Goal: Use online tool/utility: Use online tool/utility

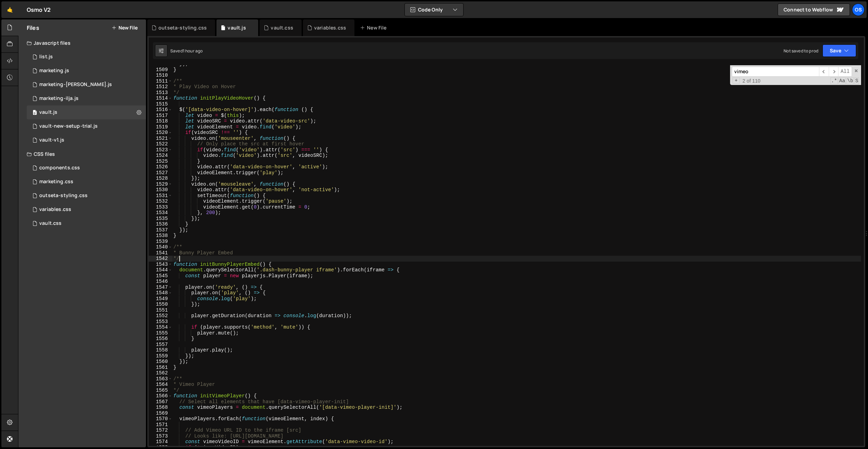
scroll to position [7826, 0]
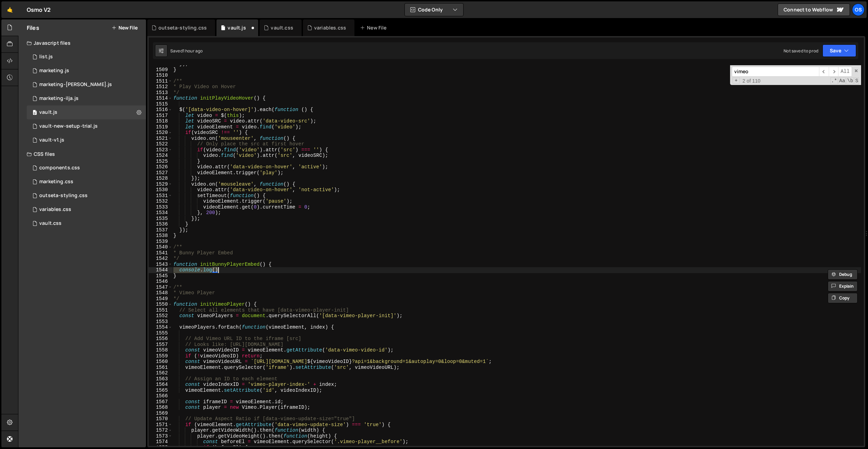
type textarea "console.log"
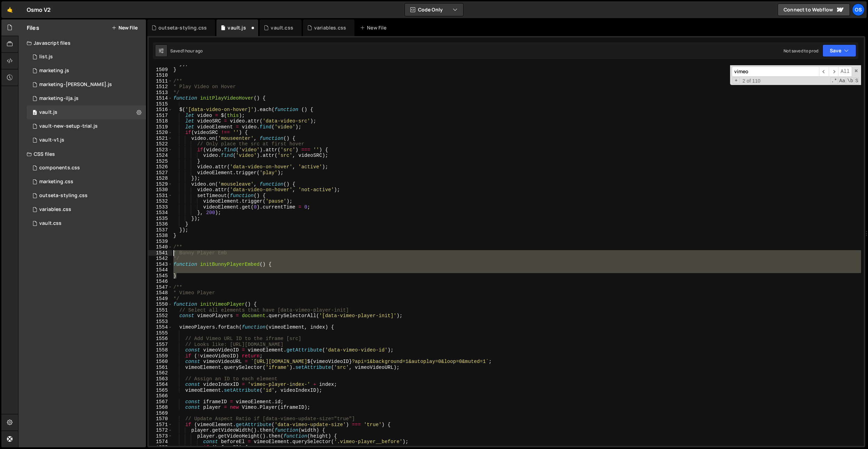
drag, startPoint x: 190, startPoint y: 274, endPoint x: 173, endPoint y: 250, distance: 28.9
click at [173, 250] on div "}) ; } /** * Play Video on Hover */ function initPlayVideoHover ( ) { $ ( '[dat…" at bounding box center [516, 257] width 689 height 392
type textarea "* Bunny Player Emb */"
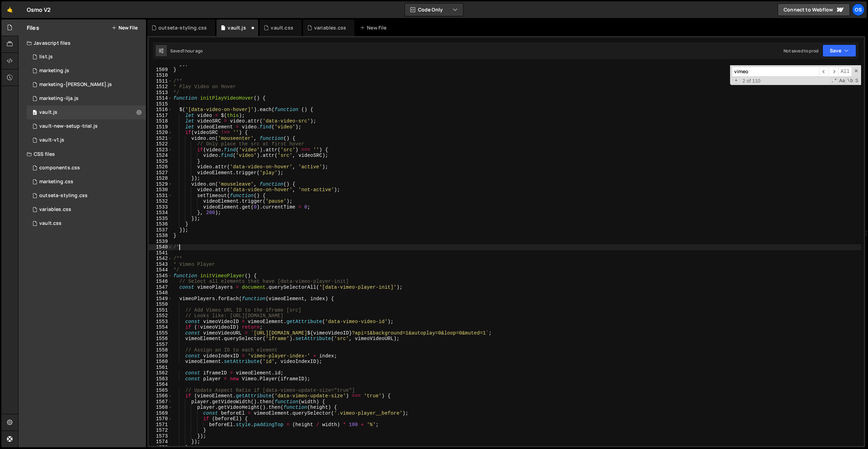
type textarea "/"
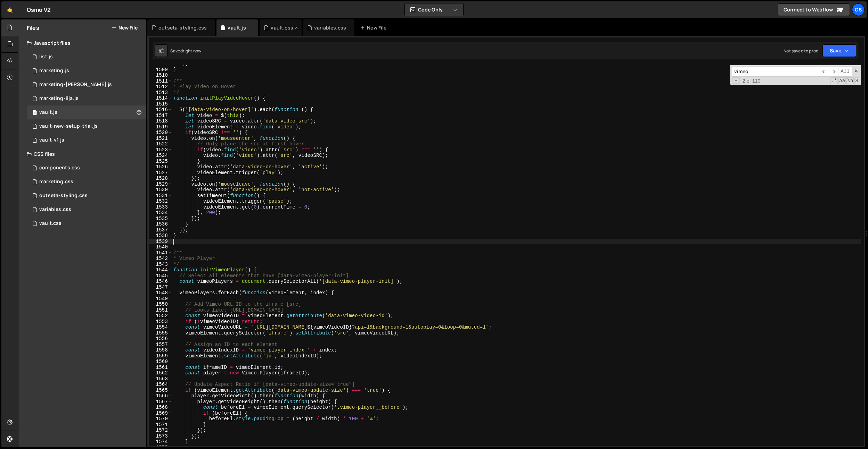
click at [266, 30] on icon at bounding box center [266, 27] width 5 height 7
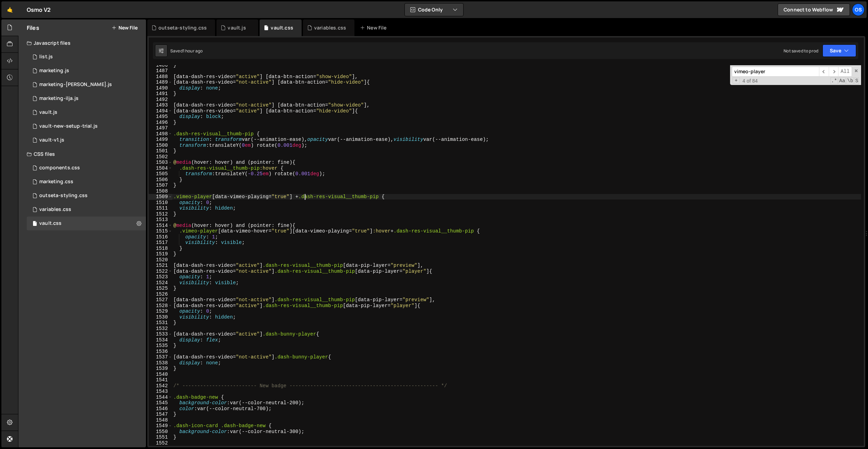
click at [304, 198] on div "} [ data-dash-res-video = " active " ] [ data-btn-action = " show-video " ], [ …" at bounding box center [516, 258] width 689 height 392
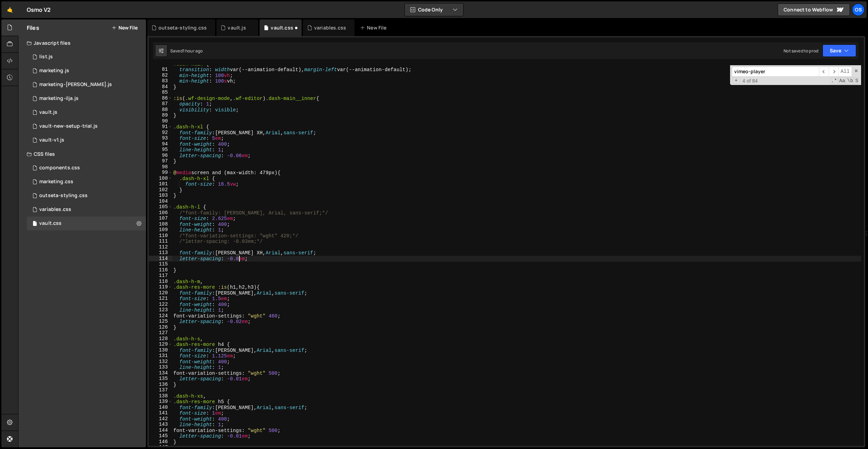
scroll to position [310, 0]
type textarea "letter-spacing: -0.03em;"
click at [856, 9] on div "Os" at bounding box center [858, 9] width 13 height 13
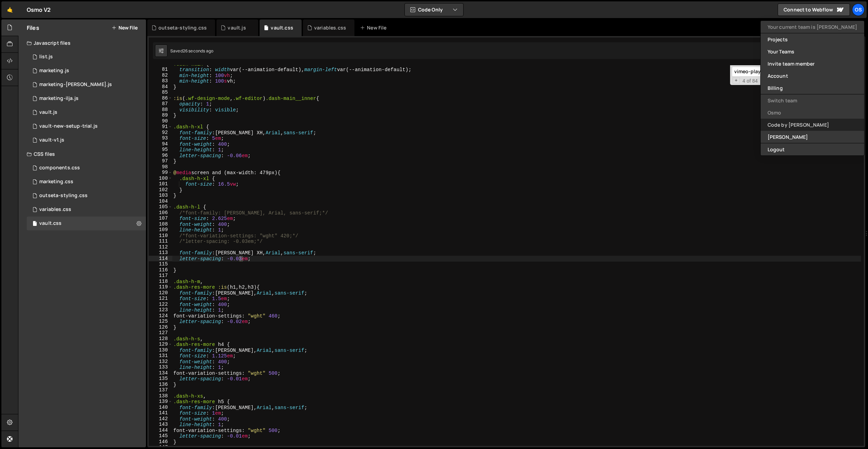
click at [822, 123] on link "Code by [PERSON_NAME]" at bounding box center [811, 125] width 103 height 12
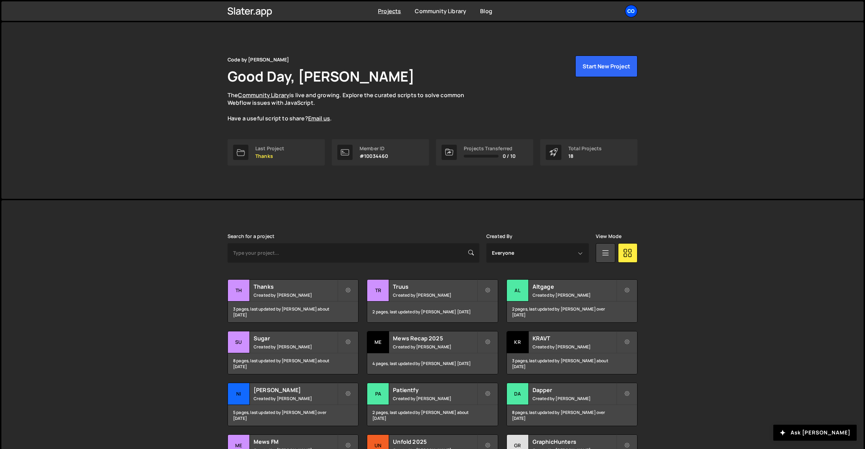
click at [635, 13] on div "Co" at bounding box center [631, 11] width 13 height 13
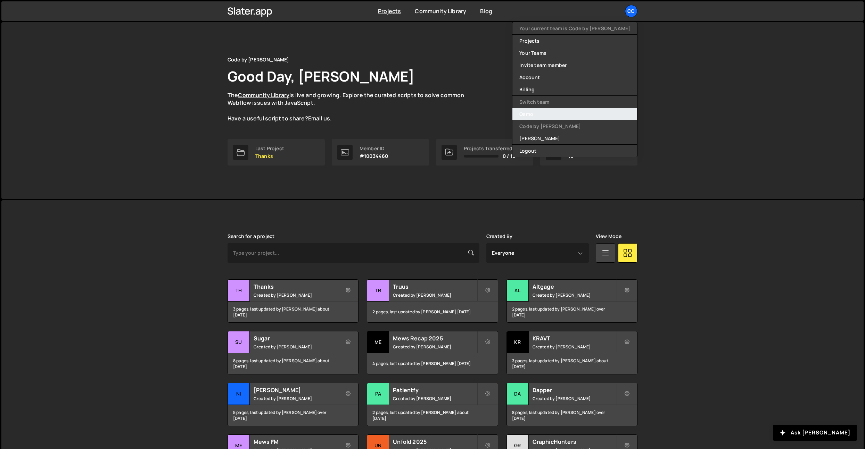
click at [566, 118] on link "Osmo" at bounding box center [574, 114] width 125 height 12
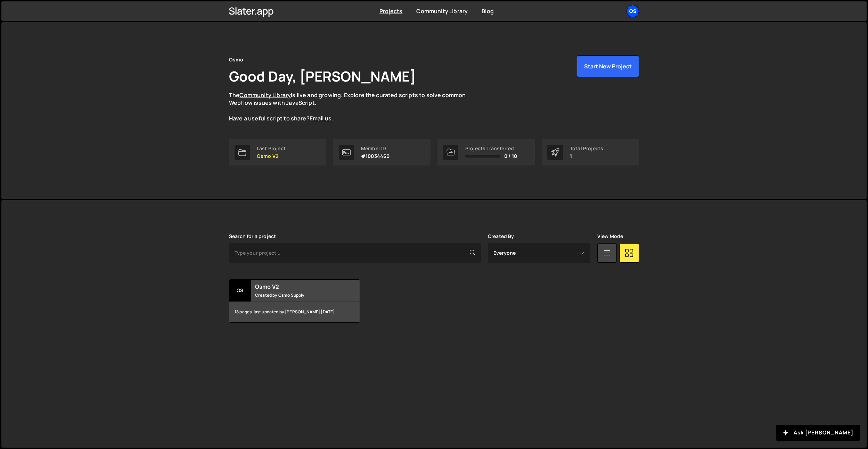
click at [633, 13] on div "Os" at bounding box center [632, 11] width 13 height 13
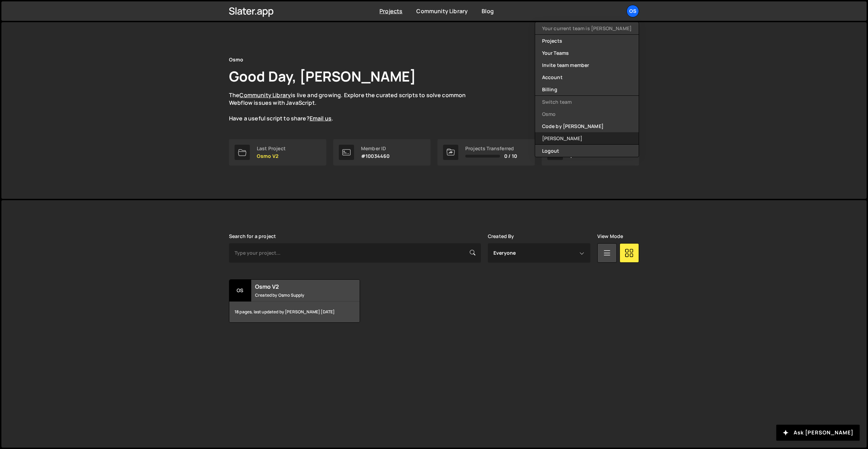
click at [565, 136] on link "[PERSON_NAME]" at bounding box center [586, 138] width 103 height 12
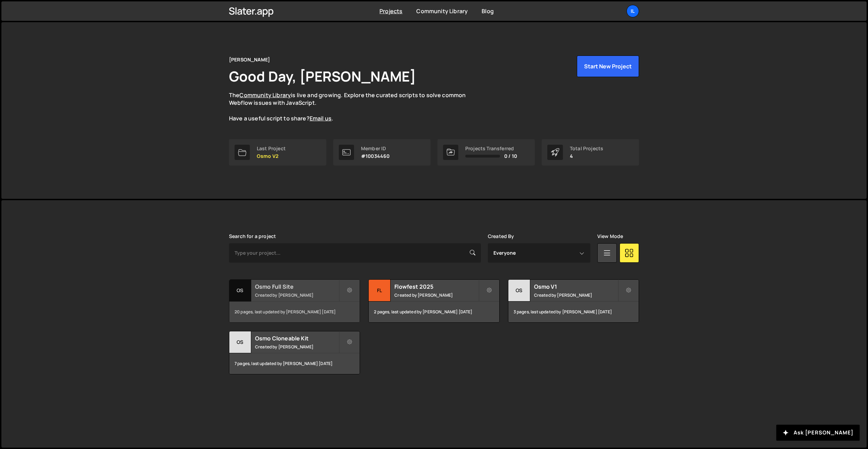
click at [283, 291] on div "Osmo Full Site Created by Ilja van Eck" at bounding box center [294, 291] width 130 height 22
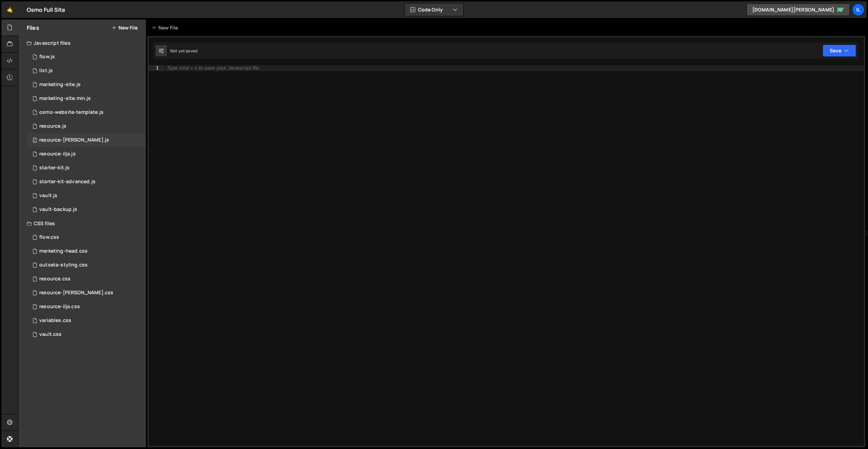
click at [84, 135] on div "0 resource-[PERSON_NAME].js 0" at bounding box center [86, 140] width 119 height 14
click at [85, 296] on div "resource-[PERSON_NAME].css" at bounding box center [76, 293] width 74 height 6
click at [256, 126] on div "Type cmd + s to save your CSS file." at bounding box center [513, 261] width 700 height 392
drag, startPoint x: 235, startPoint y: 30, endPoint x: 254, endPoint y: 104, distance: 77.0
click at [235, 30] on div "resource-[PERSON_NAME].js" at bounding box center [257, 27] width 52 height 7
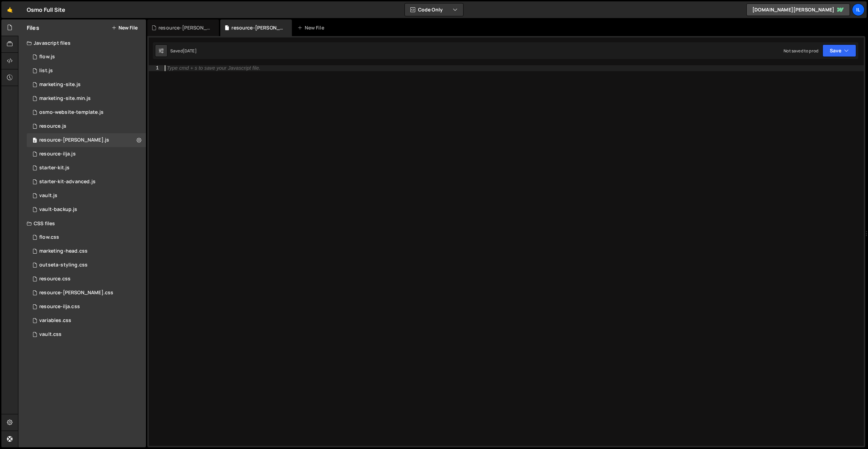
click at [254, 104] on div "Type cmd + s to save your Javascript file." at bounding box center [513, 261] width 700 height 392
paste textarea "document.addEventListener('DOMContentLoaded', initCustomBunnyPlayer);"
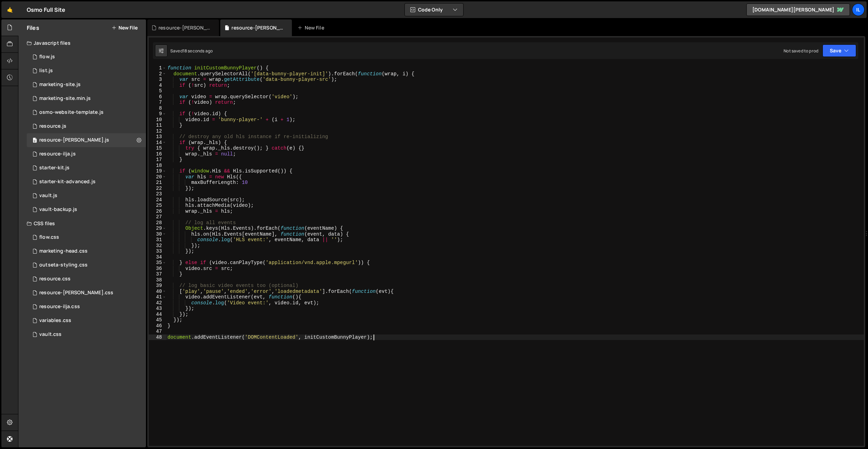
click at [346, 322] on div "function initCustomBunnyPlayer ( ) { document . querySelectorAll ( '[data-bunny…" at bounding box center [514, 261] width 697 height 392
click at [285, 175] on div "function initCustomBunnyPlayer ( ) { document . querySelectorAll ( '[data-bunny…" at bounding box center [514, 261] width 697 height 392
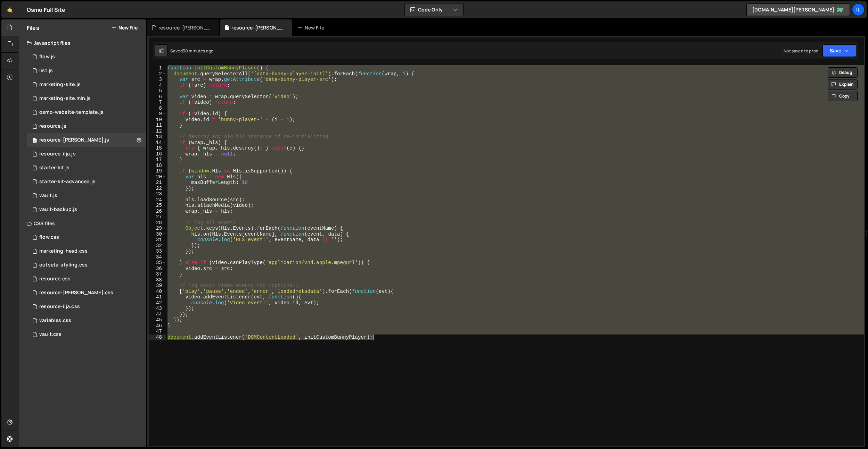
paste textarea "</script>"
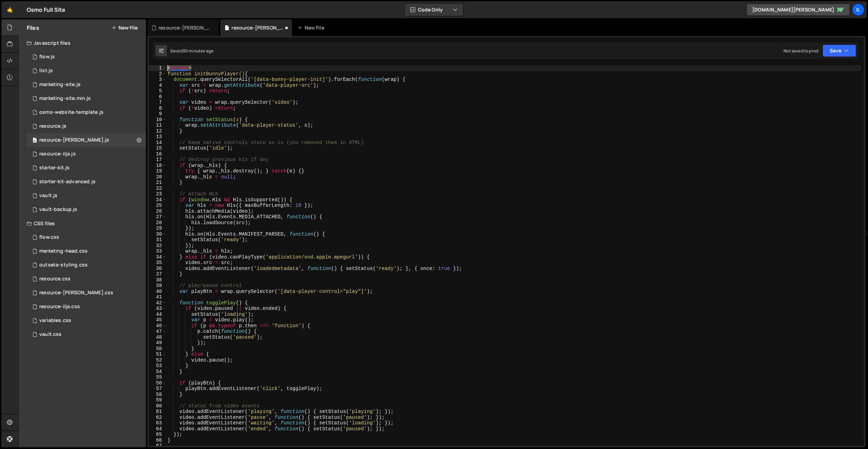
drag, startPoint x: 199, startPoint y: 70, endPoint x: 151, endPoint y: 67, distance: 47.6
click at [151, 67] on div "</script> 1 2 3 4 5 6 7 8 9 10 11 12 13 14 15 16 17 18 19 20 21 22 23 24 25 26 …" at bounding box center [506, 255] width 715 height 381
type textarea "<script>"
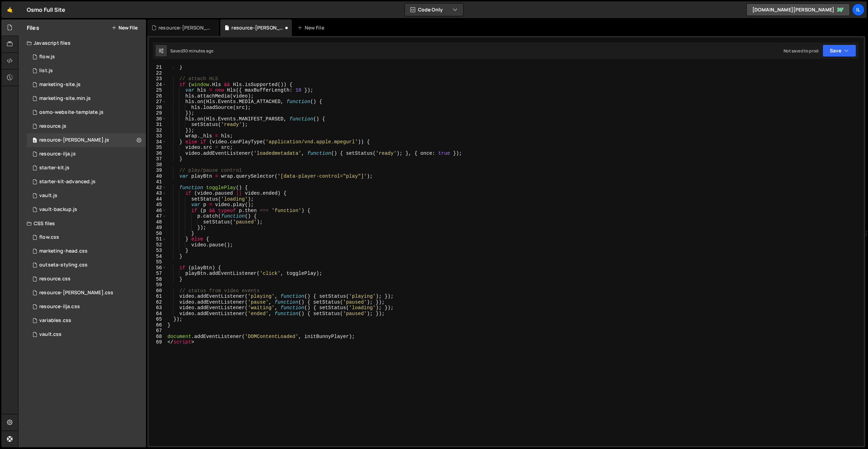
scroll to position [115, 0]
drag, startPoint x: 215, startPoint y: 380, endPoint x: 155, endPoint y: 344, distance: 69.3
click at [155, 344] on div "21 22 23 24 25 26 27 28 29 30 31 32 33 34 35 36 37 38 39 40 41 42 43 44 45 46 4…" at bounding box center [506, 255] width 715 height 381
type textarea "</script>"
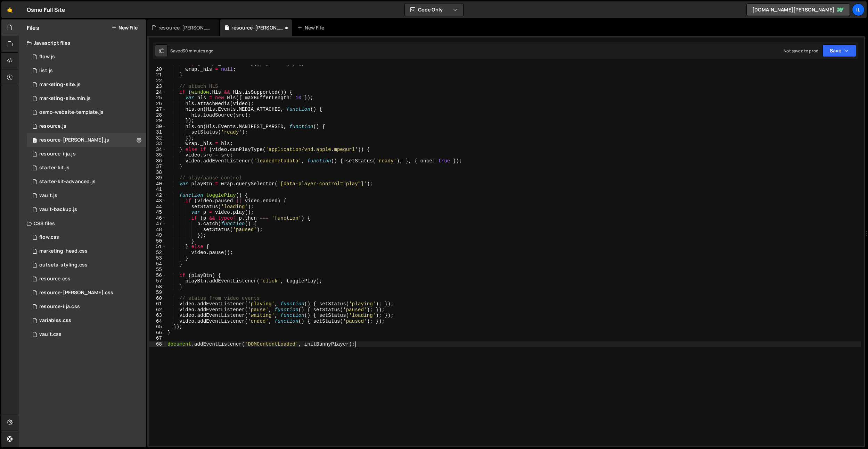
scroll to position [0, 0]
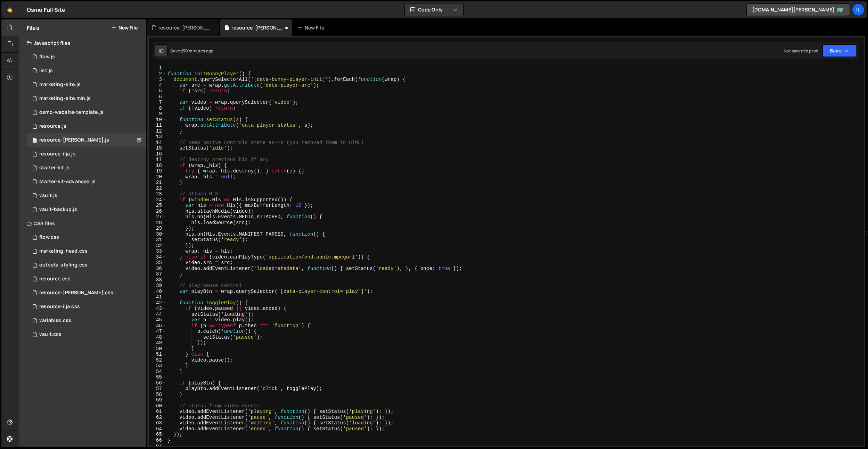
click at [228, 354] on div "function initBunnyPlayer ( ) { document . querySelectorAll ( '[data-bunny-playe…" at bounding box center [513, 261] width 695 height 392
click at [265, 179] on div "function initBunnyPlayer ( ) { document . querySelectorAll ( '[data-bunny-playe…" at bounding box center [513, 261] width 695 height 392
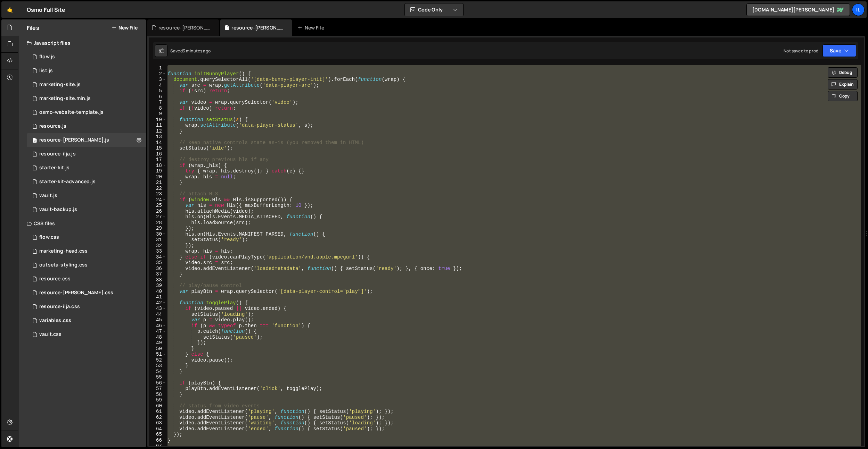
paste textarea
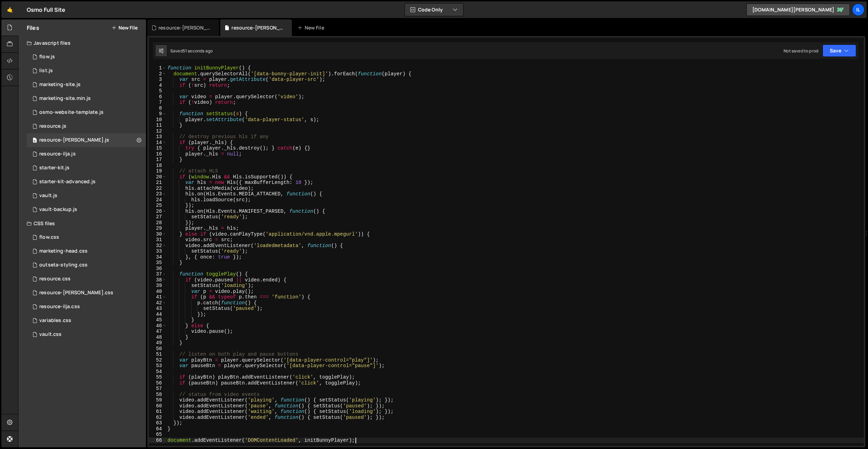
click at [346, 198] on div "function initBunnyPlayer ( ) { document . querySelectorAll ( '[data-bunny-playe…" at bounding box center [514, 261] width 697 height 392
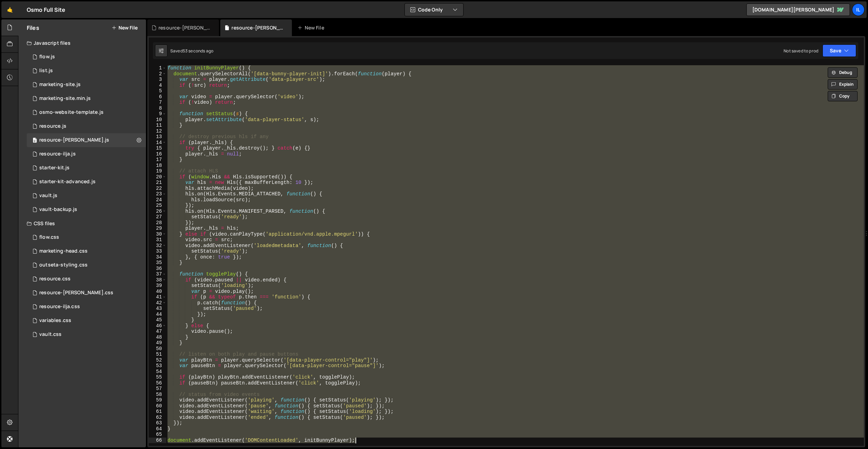
paste textarea
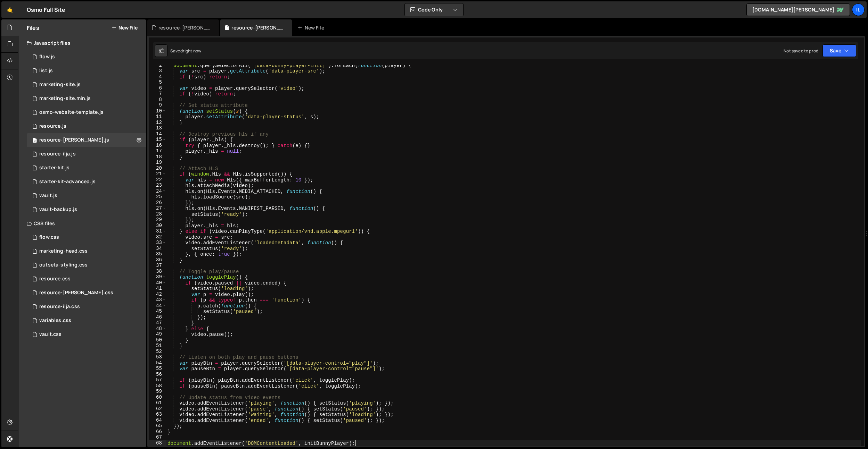
click at [316, 259] on div "document . querySelectorAll ( '[data-bunny-player-init]' ) . forEach ( function…" at bounding box center [513, 259] width 695 height 392
type textarea "}"
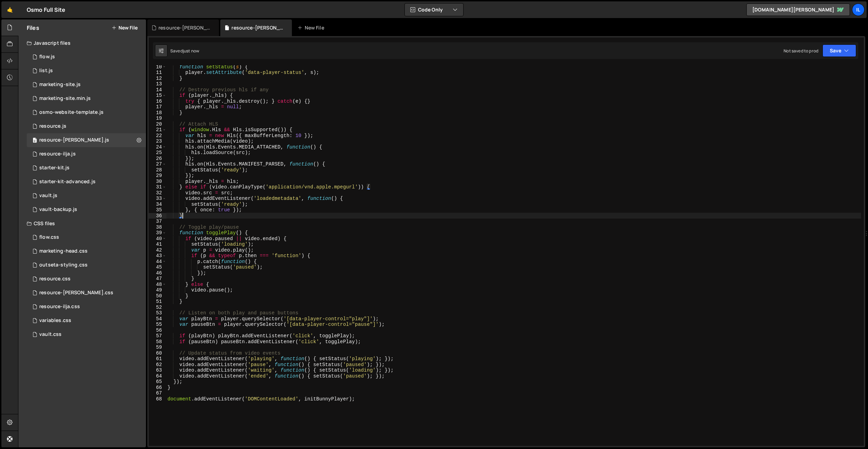
scroll to position [53, 0]
click at [190, 30] on div "resource-[PERSON_NAME].css" at bounding box center [184, 27] width 52 height 7
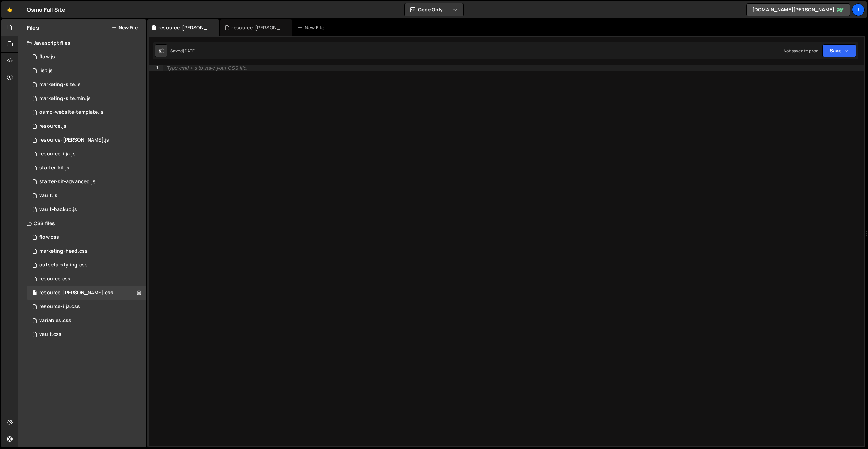
click at [233, 114] on div "Type cmd + s to save your CSS file." at bounding box center [513, 261] width 700 height 392
type textarea "."
paste textarea "data-bunny-player-init]"
click at [279, 169] on div "[ data-bunny-player-init ]" at bounding box center [513, 261] width 700 height 392
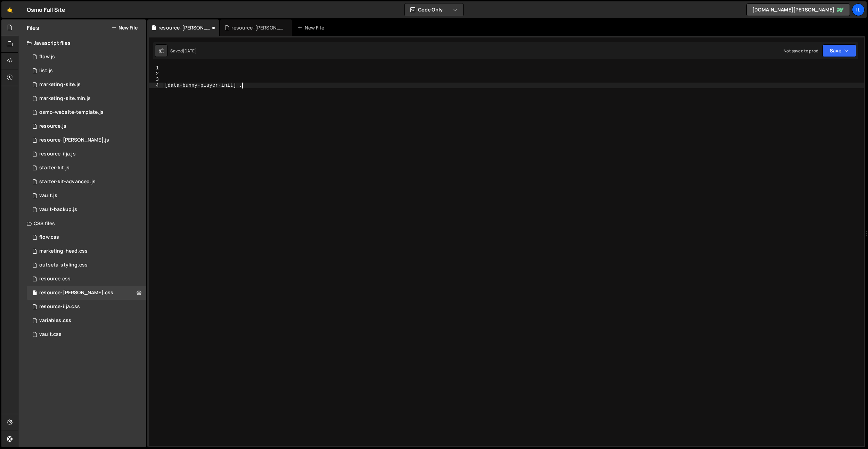
paste textarea "bunny-player_pause"
type textarea "[data-bunny-player-init] .bunny-player_pause {}"
click at [233, 84] on div "[ data-bunny-player-init ] .bunny-player_pause { }" at bounding box center [513, 261] width 700 height 392
click at [237, 85] on div "[ data-bunny-player-init ] .bunny-player_pause { }" at bounding box center [513, 261] width 700 height 392
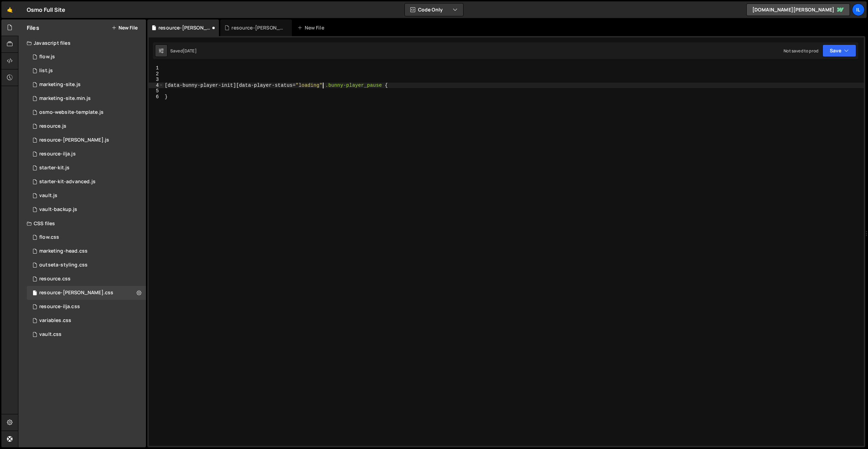
scroll to position [0, 11]
drag, startPoint x: 385, startPoint y: 85, endPoint x: 97, endPoint y: 85, distance: 287.9
click at [97, 85] on div "Files New File Javascript files 0 flow.js 0 0 list.js 0 0 marketing-site.js 0 0…" at bounding box center [443, 233] width 850 height 429
paste textarea "[data-bunny-player-init][data-player-status="loading"] .bunny-player_pause"
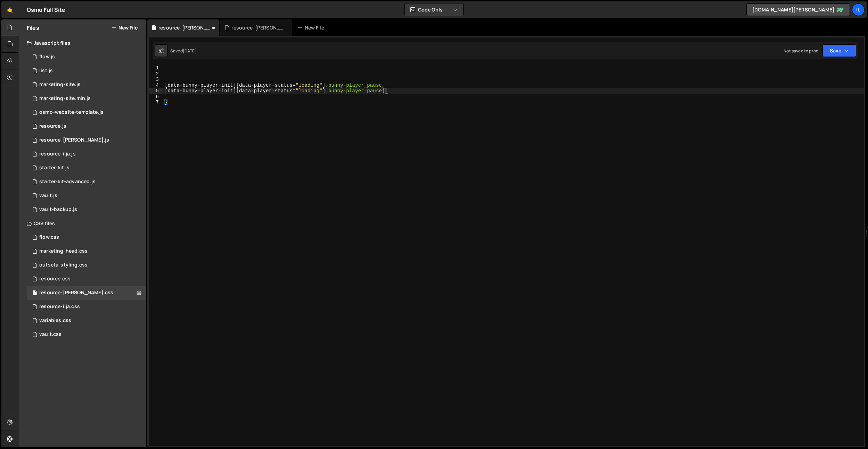
click at [317, 92] on div "[ data-bunny-player-init ][ data-player-status = " loading " ] .bunny-player_pa…" at bounding box center [513, 261] width 700 height 392
type textarea "[data-bunny-player-init][data-player-status="playing"] .bunny-player_pause{"
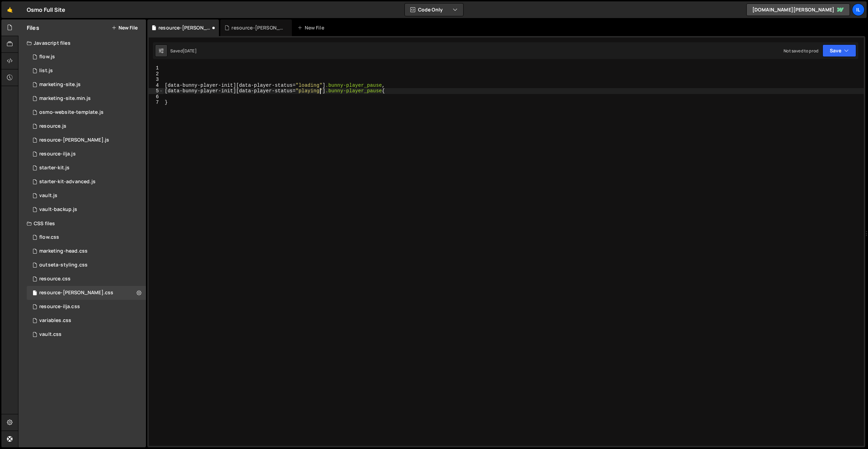
click at [361, 68] on div "[ data-bunny-player-init ][ data-player-status = " loading " ] .bunny-player_pa…" at bounding box center [513, 261] width 700 height 392
click at [283, 98] on div "[ data-bunny-player-init ][ data-player-status = " loading " ] .bunny-player_pa…" at bounding box center [513, 261] width 700 height 392
type textarea "p"
type textarea "opacity: 1;"
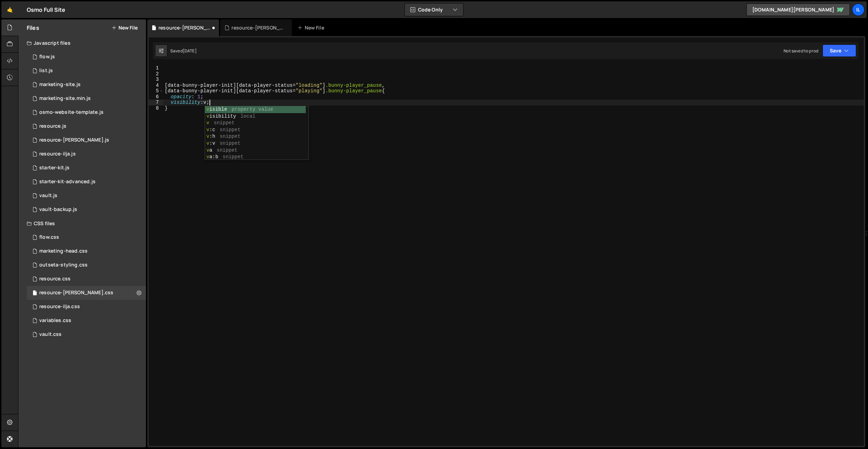
scroll to position [0, 3]
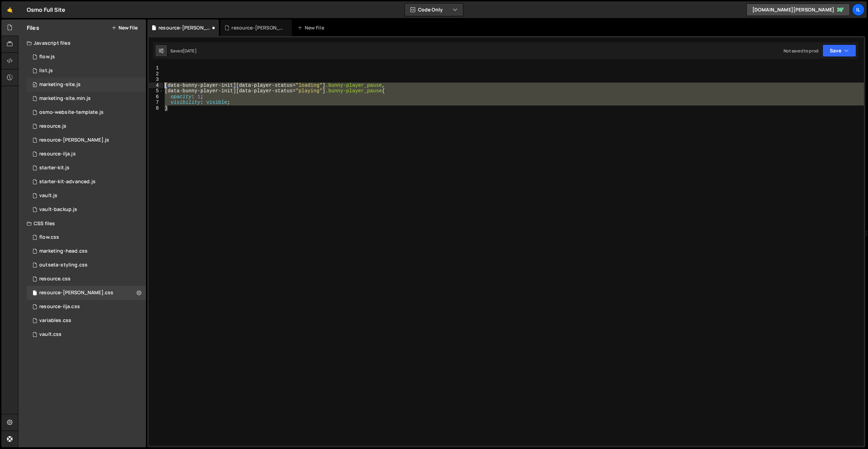
drag, startPoint x: 268, startPoint y: 115, endPoint x: 120, endPoint y: 83, distance: 151.6
click at [121, 84] on div "Files New File Javascript files 0 flow.js 0 0 list.js 0 0 marketing-site.js 0 0…" at bounding box center [443, 233] width 850 height 429
type textarea "}"
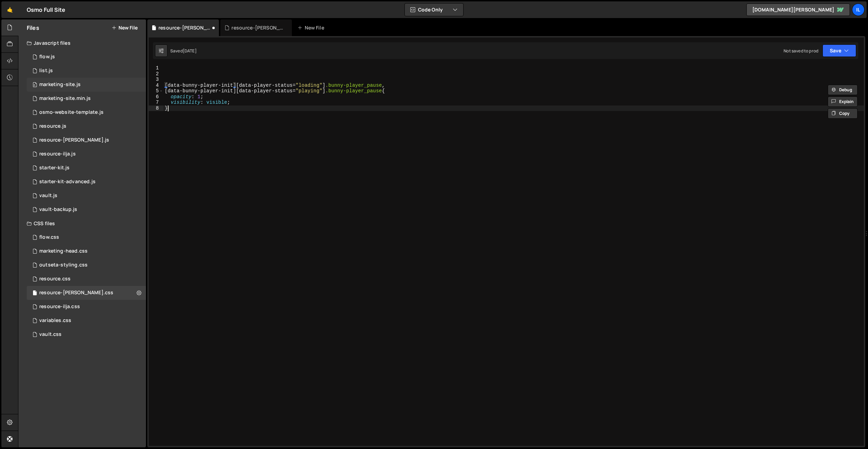
scroll to position [0, 0]
paste textarea "}"
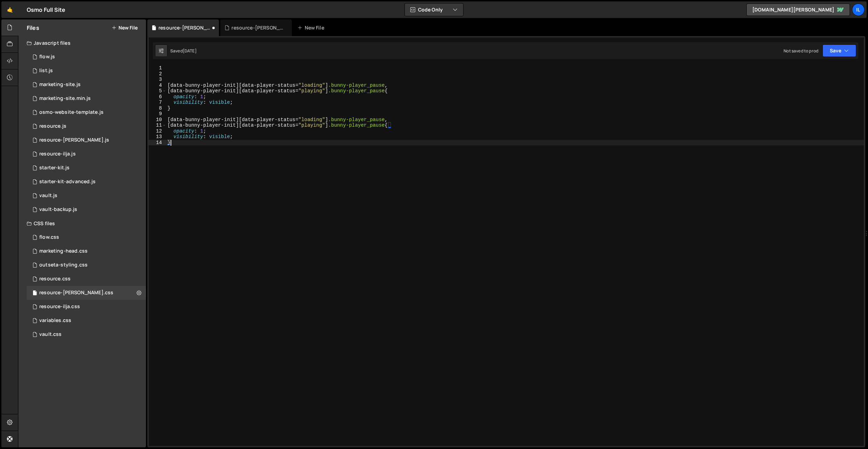
click at [302, 120] on div "[ data-bunny-player-init ][ data-player-status = " loading " ] .bunny-player_pa…" at bounding box center [514, 261] width 697 height 392
click at [201, 129] on div "[ data-bunny-player-init ][ data-player-status = " loading " ] .bunny-player_pa…" at bounding box center [514, 261] width 697 height 392
type textarea "opacity: 0;"
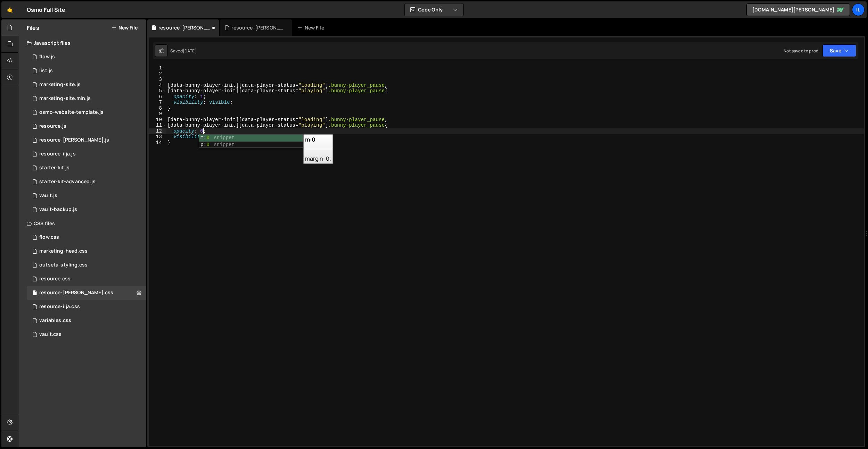
drag, startPoint x: 219, startPoint y: 115, endPoint x: 230, endPoint y: 139, distance: 26.3
click at [219, 115] on div "[ data-bunny-player-init ][ data-player-status = " loading " ] .bunny-player_pa…" at bounding box center [514, 261] width 697 height 392
click at [229, 141] on div "[ data-bunny-player-init ][ data-player-status = " loading " ] .bunny-player_pa…" at bounding box center [514, 261] width 697 height 392
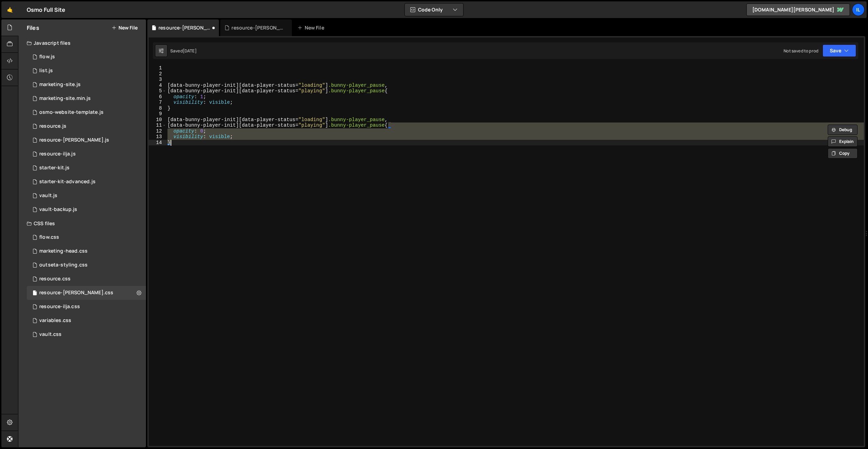
click at [229, 139] on div "[ data-bunny-player-init ][ data-player-status = " loading " ] .bunny-player_pa…" at bounding box center [514, 255] width 697 height 381
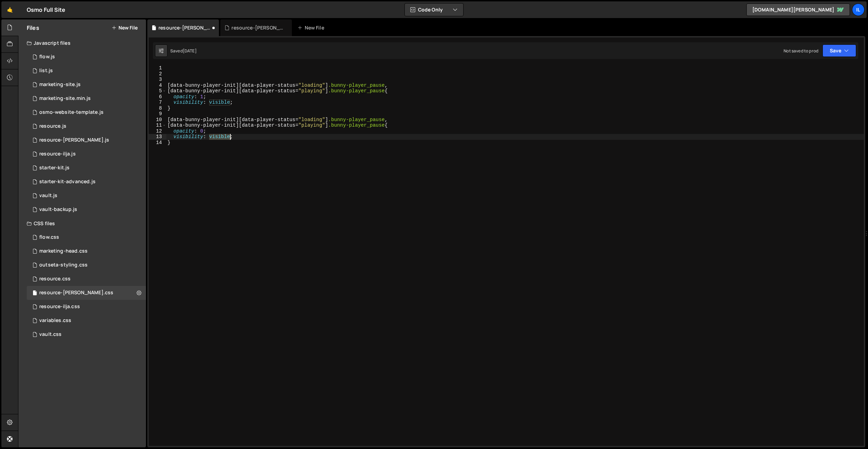
click at [229, 139] on div "[ data-bunny-player-init ][ data-player-status = " loading " ] .bunny-player_pa…" at bounding box center [514, 261] width 697 height 392
click at [391, 122] on div "[ data-bunny-player-init ][ data-player-status = " loading " ] .bunny-player_pa…" at bounding box center [514, 261] width 697 height 392
click at [384, 124] on div "[ data-bunny-player-init ][ data-player-status = " loading " ] .bunny-player_pa…" at bounding box center [514, 261] width 697 height 392
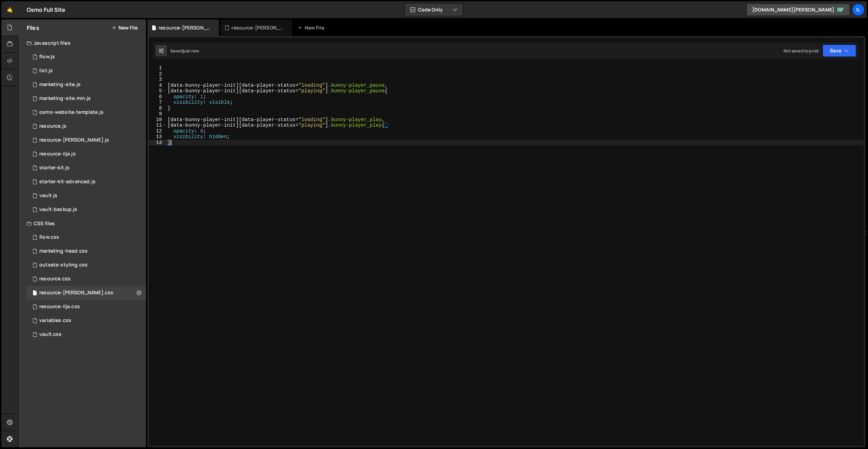
click at [362, 185] on div "[ data-bunny-player-init ][ data-player-status = " loading " ] .bunny-player_pa…" at bounding box center [514, 261] width 697 height 392
type textarea "}"
click at [291, 173] on div "[ data-bunny-player-init ][ data-player-status = " loading " ] .bunny-player_pa…" at bounding box center [514, 261] width 697 height 392
click at [187, 80] on div "[ data-bunny-player-init ][ data-player-status = " loading " ] .bunny-player_pa…" at bounding box center [514, 261] width 697 height 392
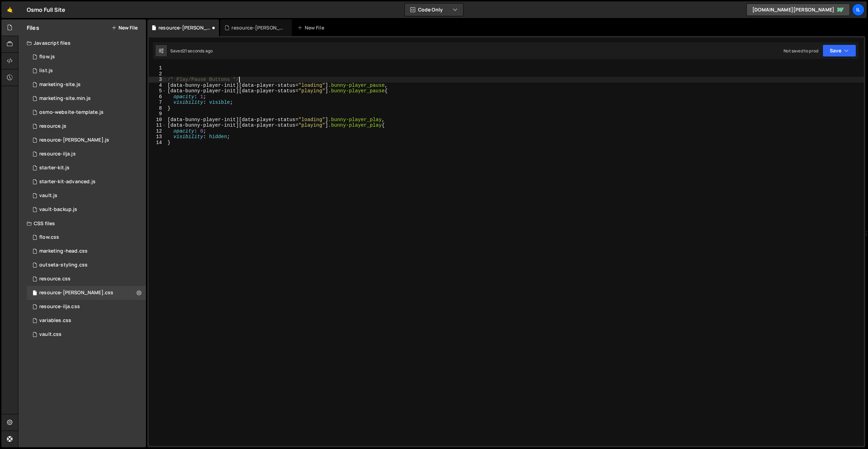
scroll to position [0, 5]
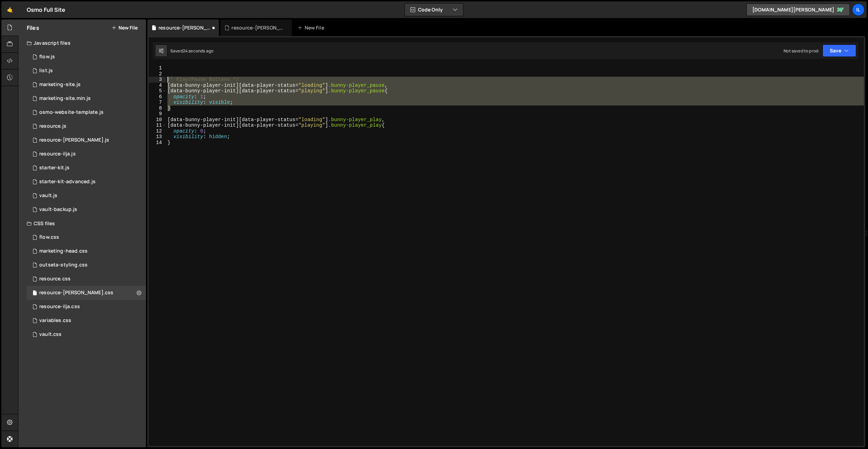
drag, startPoint x: 178, startPoint y: 107, endPoint x: 165, endPoint y: 80, distance: 30.9
click at [165, 80] on div "/* Play/Pause Buttons */ 1 2 3 4 5 6 7 8 9 10 11 12 13 14 /* Play/Pause Buttons…" at bounding box center [506, 255] width 715 height 381
type textarea "/* Play/Pause Buttons */ [data-bunny-player-init][data-player-status="loading"]…"
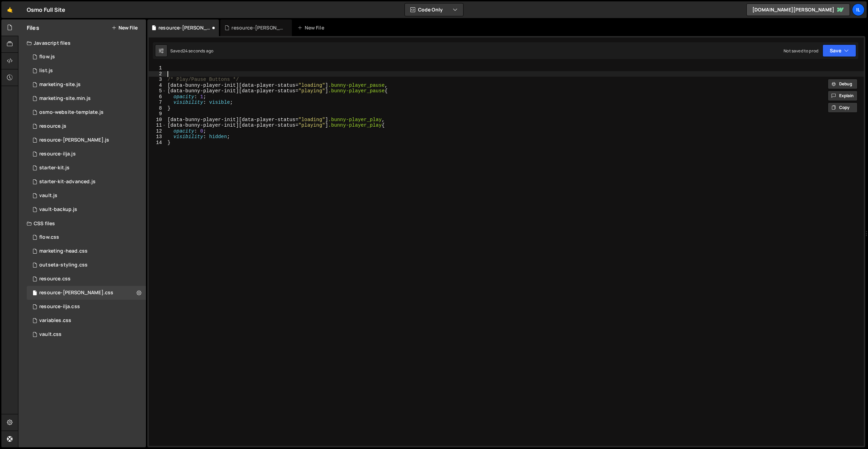
click at [173, 72] on div "/* Play/Pause Buttons */ [ data-bunny-player-init ][ data-player-status = " loa…" at bounding box center [514, 261] width 697 height 392
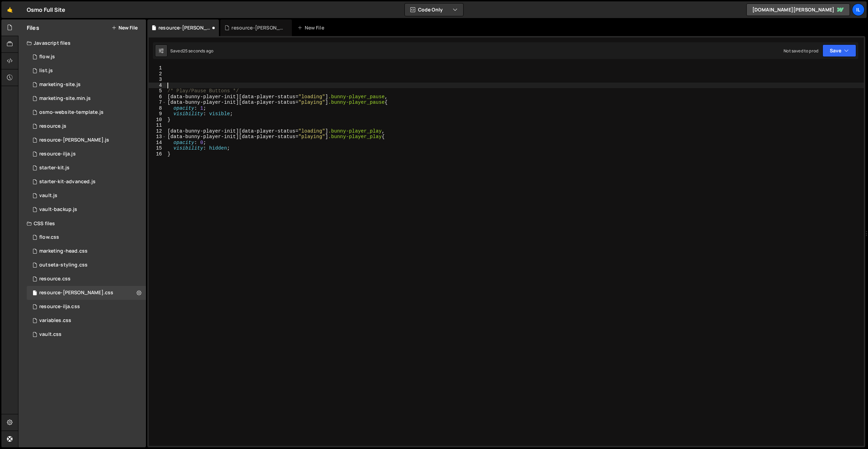
type textarea "/* Play/Pause Buttons */"
paste textarea "}"
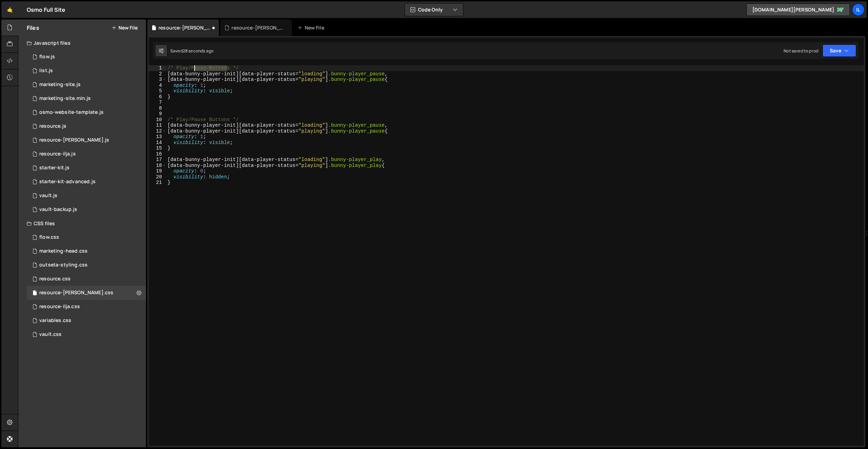
drag, startPoint x: 229, startPoint y: 67, endPoint x: 176, endPoint y: 65, distance: 52.8
click at [175, 65] on div "/* Play/Pause Buttons */ [ data-bunny-player-init ][ data-player-status = " loa…" at bounding box center [514, 261] width 697 height 392
type textarea "/* Placeholder */"
click at [181, 108] on div "/* Placeholder */ [ data-bunny-player-init ][ data-player-status = " loading " …" at bounding box center [514, 261] width 697 height 392
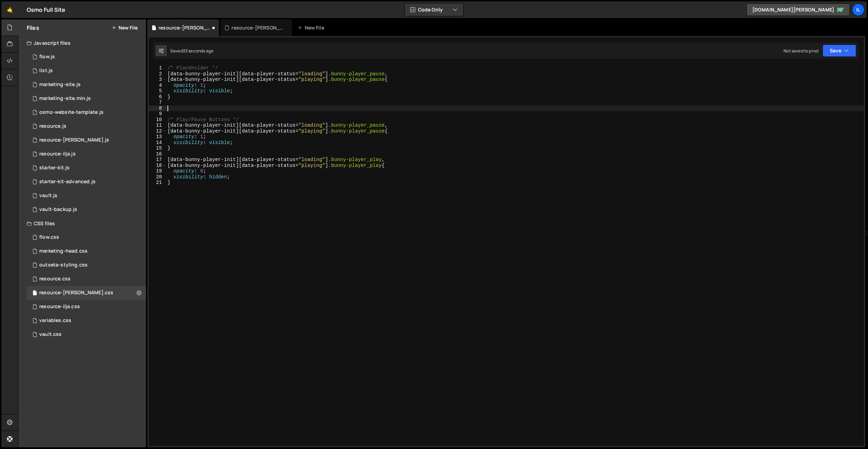
scroll to position [0, 0]
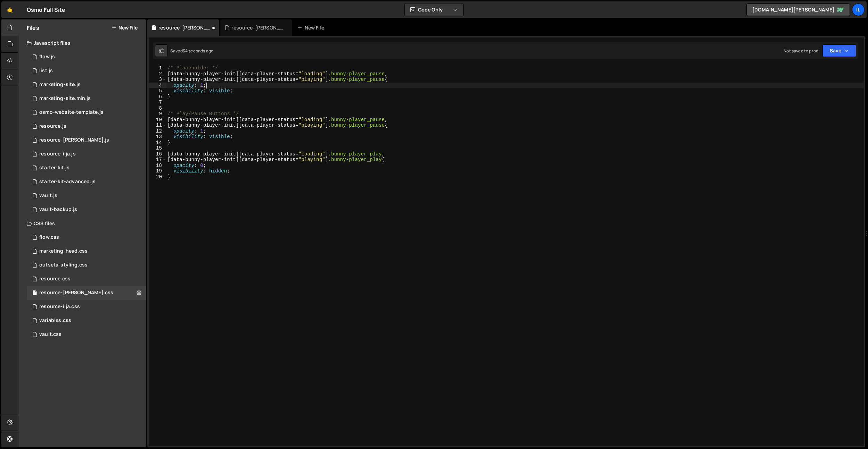
click at [279, 87] on div "/* Placeholder */ [ data-bunny-player-init ][ data-player-status = " loading " …" at bounding box center [514, 261] width 697 height 392
click at [307, 76] on div "/* Placeholder */ [ data-bunny-player-init ][ data-player-status = " loading " …" at bounding box center [514, 261] width 697 height 392
click at [312, 86] on div "/* Placeholder */ [ data-bunny-player-init ][ data-player-status = " loading " …" at bounding box center [514, 261] width 697 height 392
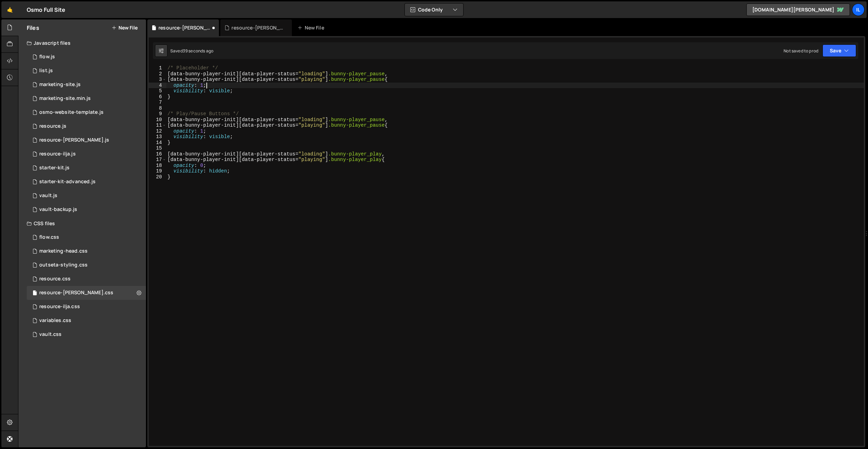
click at [312, 76] on div "/* Placeholder */ [ data-bunny-player-init ][ data-player-status = " loading " …" at bounding box center [514, 261] width 697 height 392
type textarea "[data-bunny-player-init][data-player-status="loading"] .bunny-player_pause,"
drag, startPoint x: 402, startPoint y: 73, endPoint x: 132, endPoint y: 72, distance: 270.2
click at [132, 72] on div "Files New File Javascript files 0 flow.js 0 0 list.js 0 0 marketing-site.js 0 0…" at bounding box center [443, 233] width 850 height 429
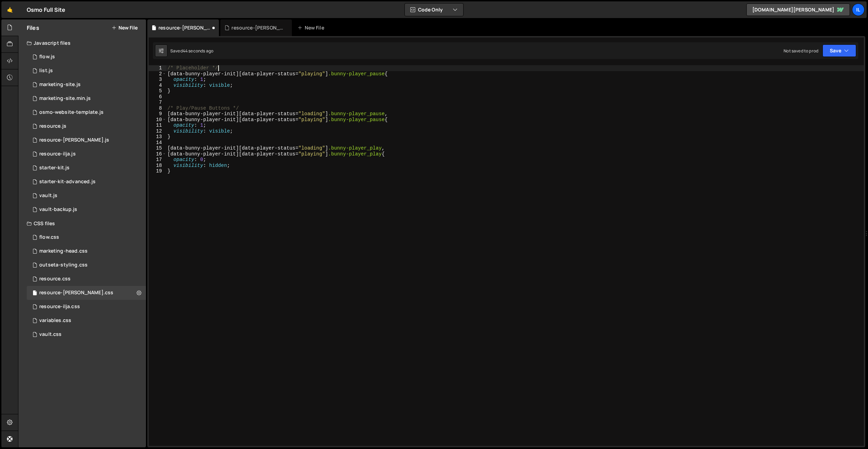
click at [203, 78] on div "/* Placeholder */ [ data-bunny-player-init ][ data-player-status = " playing " …" at bounding box center [514, 261] width 697 height 392
drag, startPoint x: 213, startPoint y: 62, endPoint x: 213, endPoint y: 78, distance: 16.3
click at [213, 62] on div "1 Type cmd + s to save your Javascript file. הההההההההההההההההההההההההההההההההה…" at bounding box center [506, 242] width 718 height 412
click at [214, 85] on div "/* Placeholder */ [ data-bunny-player-init ][ data-player-status = " playing " …" at bounding box center [514, 261] width 697 height 392
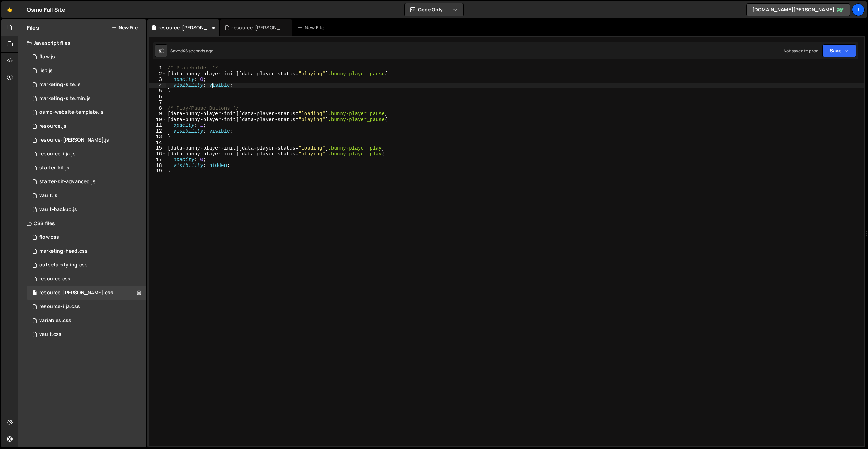
click at [214, 85] on div "/* Placeholder */ [ data-bunny-player-init ][ data-player-status = " playing " …" at bounding box center [514, 261] width 697 height 392
type textarea "visibility: hidden;"
click at [190, 101] on div "/* Placeholder */ [ data-bunny-player-init ][ data-player-status = " playing " …" at bounding box center [514, 261] width 697 height 392
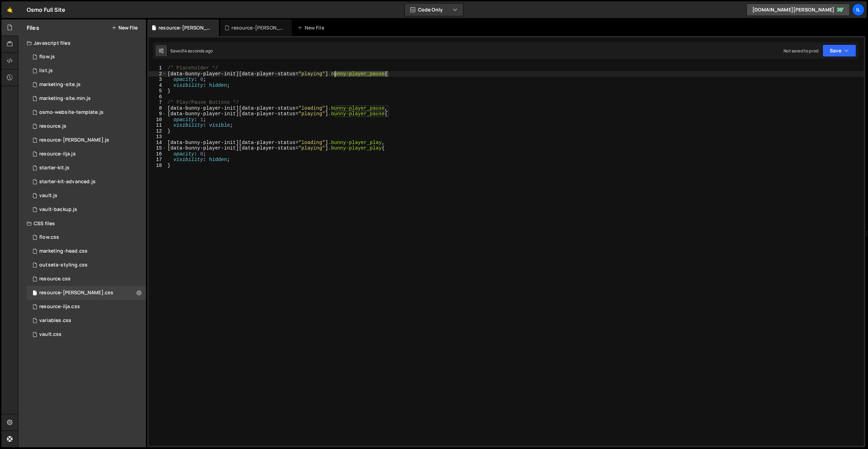
drag, startPoint x: 389, startPoint y: 75, endPoint x: 349, endPoint y: 117, distance: 58.5
click at [336, 76] on div "/* Placeholder */ [ data-bunny-player-init ][ data-player-status = " playing " …" at bounding box center [514, 261] width 697 height 392
paste textarea "_placeholder"
drag, startPoint x: 329, startPoint y: 109, endPoint x: 142, endPoint y: 107, distance: 186.5
click at [142, 107] on div "Files New File Javascript files 0 flow.js 0 0 list.js 0 0 marketing-site.js 0 0…" at bounding box center [443, 233] width 850 height 429
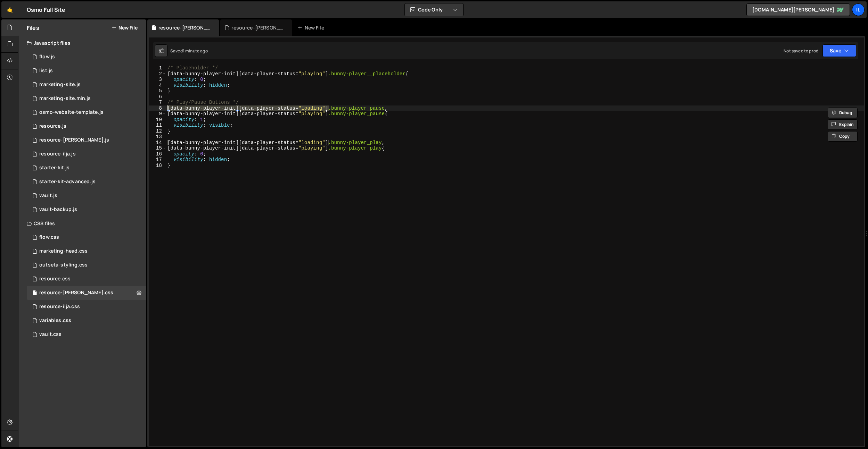
click at [204, 157] on div "/* Placeholder */ [ data-bunny-player-init ][ data-player-status = " playing " …" at bounding box center [514, 261] width 697 height 392
click at [201, 168] on div "/* Placeholder */ [ data-bunny-player-init ][ data-player-status = " playing " …" at bounding box center [514, 261] width 697 height 392
type textarea "}"
paste textarea "[data-bunny-player-init][data-player-status="loading"]"
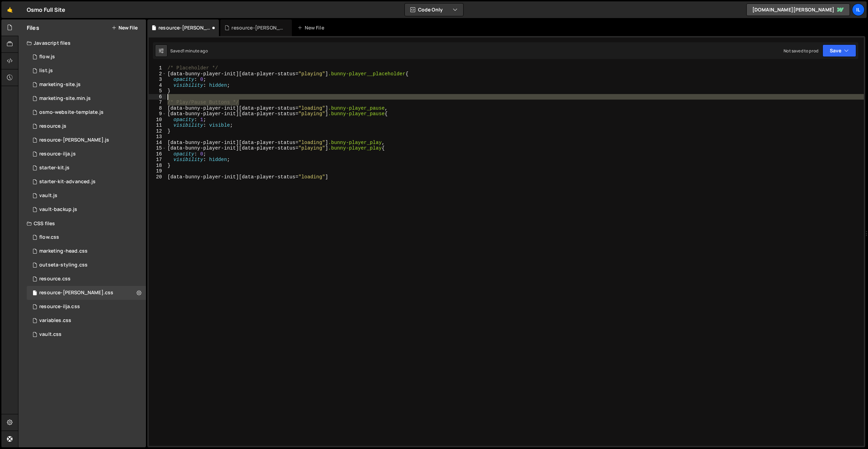
drag, startPoint x: 247, startPoint y: 100, endPoint x: 185, endPoint y: 138, distance: 72.9
click at [156, 99] on div "[data-bunny-player-init][data-player-status="loading"] 1 2 3 4 5 6 7 8 9 10 11 …" at bounding box center [506, 255] width 715 height 381
click at [184, 174] on div "/* Placeholder */ [ data-bunny-player-init ][ data-player-status = " playing " …" at bounding box center [514, 261] width 697 height 392
type textarea "[data-bunny-player-init][data-player-status="loading"]"
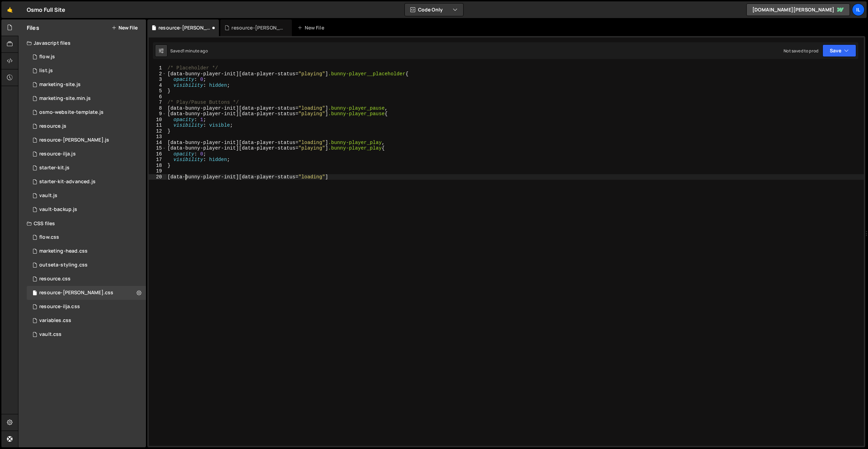
click at [183, 170] on div "/* Placeholder */ [ data-bunny-player-init ][ data-player-status = " playing " …" at bounding box center [514, 261] width 697 height 392
paste textarea "/* Play/Pause Buttons */"
drag, startPoint x: 231, startPoint y: 177, endPoint x: 178, endPoint y: 177, distance: 52.8
click at [178, 178] on div "/* Placeholder */ [ data-bunny-player-init ][ data-player-status = " playing " …" at bounding box center [514, 261] width 697 height 392
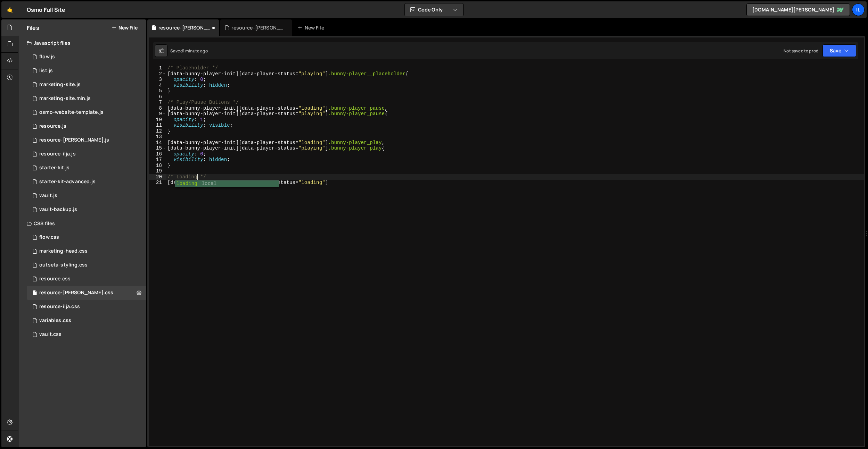
click at [224, 149] on div "/* Placeholder */ [ data-bunny-player-init ][ data-player-status = " playing " …" at bounding box center [514, 261] width 697 height 392
drag, startPoint x: 315, startPoint y: 182, endPoint x: 336, endPoint y: 186, distance: 21.3
click at [315, 182] on div "/* Placeholder */ [ data-bunny-player-init ][ data-player-status = " playing " …" at bounding box center [514, 261] width 697 height 392
click at [336, 186] on div "/* Placeholder */ [ data-bunny-player-init ][ data-player-status = " playing " …" at bounding box center [514, 261] width 697 height 392
type textarea "[data-bunny-player-init][data-player-status="loading"] {}"
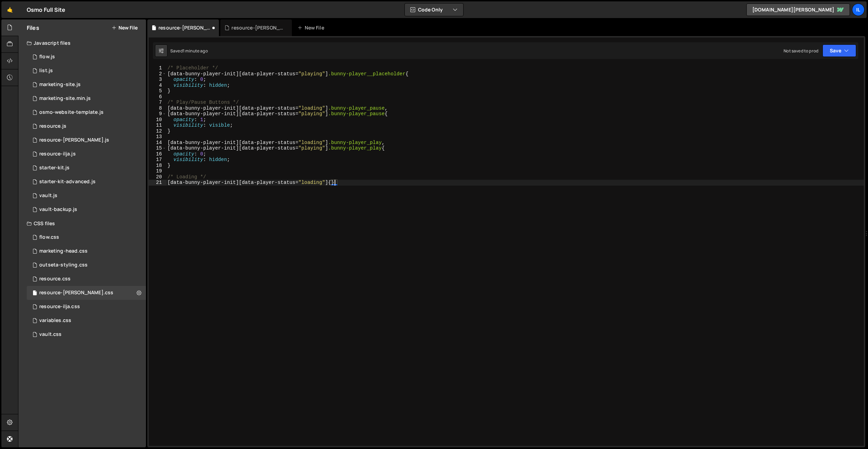
scroll to position [0, 0]
click at [332, 183] on div "/* Placeholder */ [ data-bunny-player-init ][ data-player-status = " playing " …" at bounding box center [514, 261] width 697 height 392
paste textarea "bunny-player__loading"
type textarea "[data-bunny-player-init][data-player-status="loading"] .bunny-player__loading {"
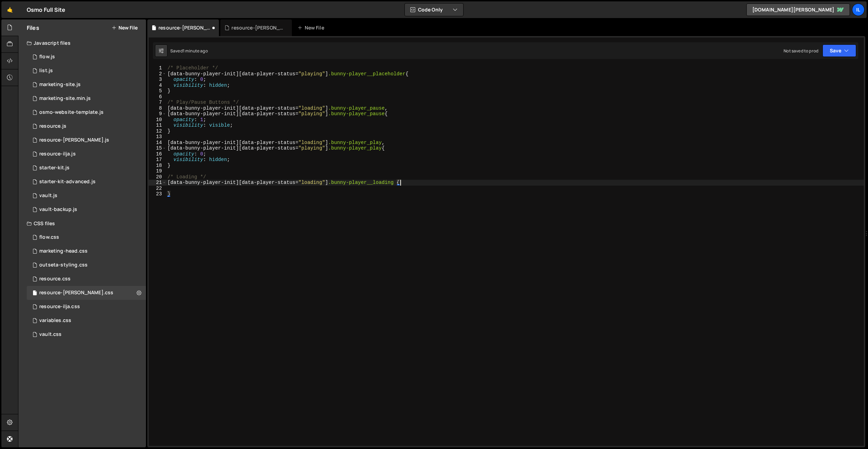
scroll to position [0, 16]
click at [294, 190] on div "/* Placeholder */ [ data-bunny-player-init ][ data-player-status = " playing " …" at bounding box center [514, 261] width 697 height 392
type textarea "opacity: 1;"
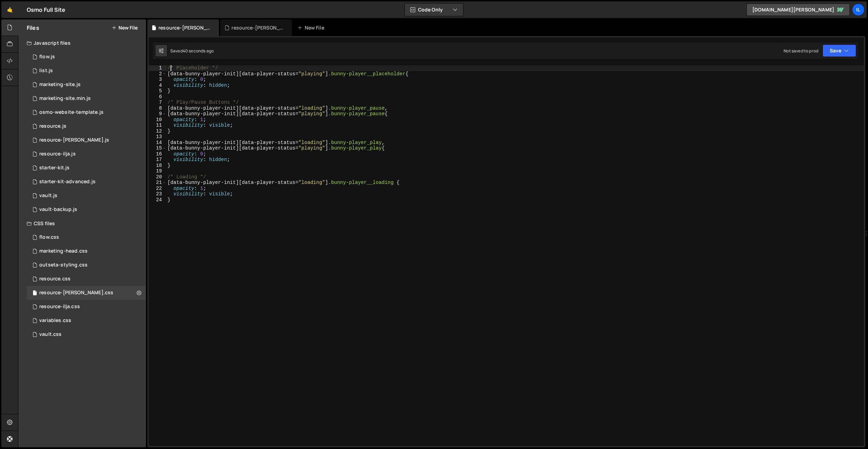
click at [169, 69] on div "/* Placeholder */ [ data-bunny-player-init ][ data-player-status = " playing " …" at bounding box center [514, 261] width 697 height 392
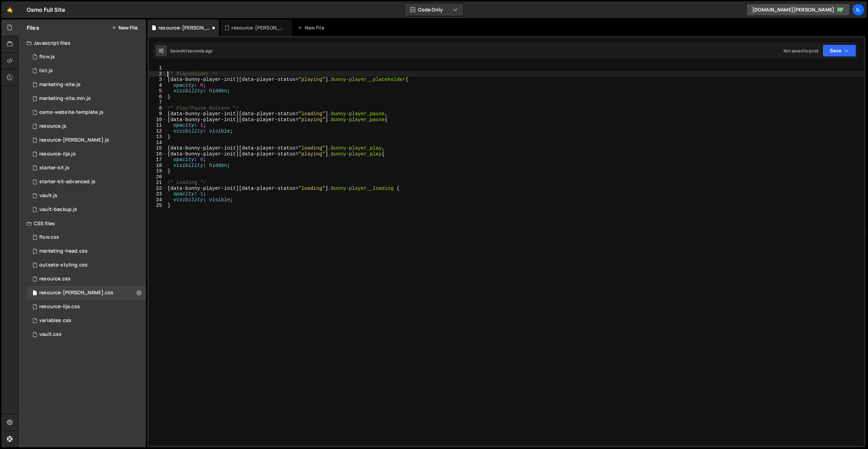
scroll to position [0, 0]
type textarea "/* Placeholder */"
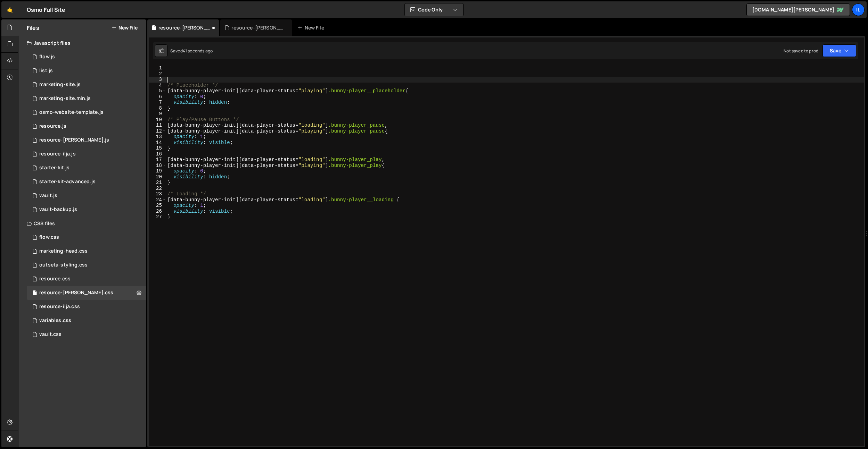
scroll to position [0, 0]
paste textarea "bunny-player__before"
type textarea ".bunny-player__before {}"
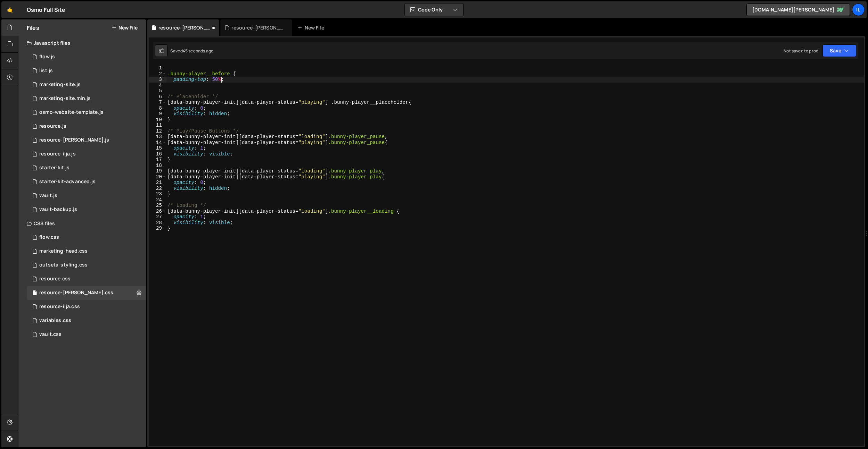
scroll to position [0, 3]
type textarea "padding-top: 50%;"
click at [371, 216] on div ".bunny-player__before { padding-top : 50 % ; } /* Placeholder */ [ data-bunny-p…" at bounding box center [514, 261] width 697 height 392
click at [310, 192] on div ".bunny-player__before { padding-top : 50 % ; } /* Placeholder */ [ data-bunny-p…" at bounding box center [514, 261] width 697 height 392
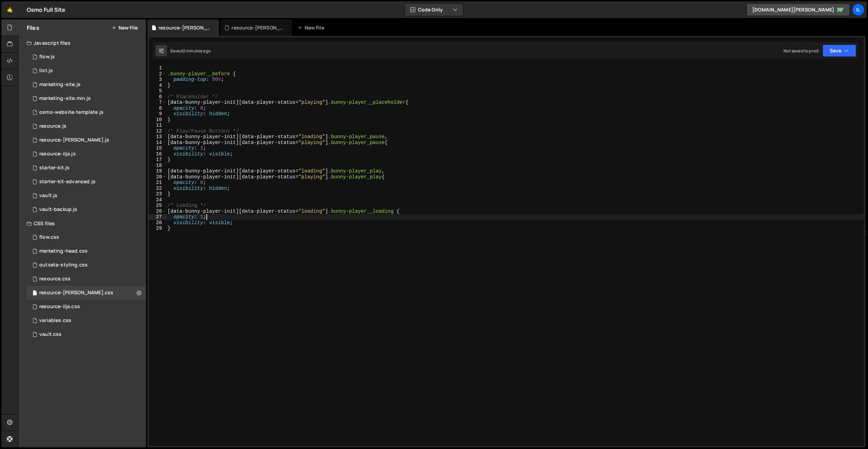
type textarea "visibility: visible; }"
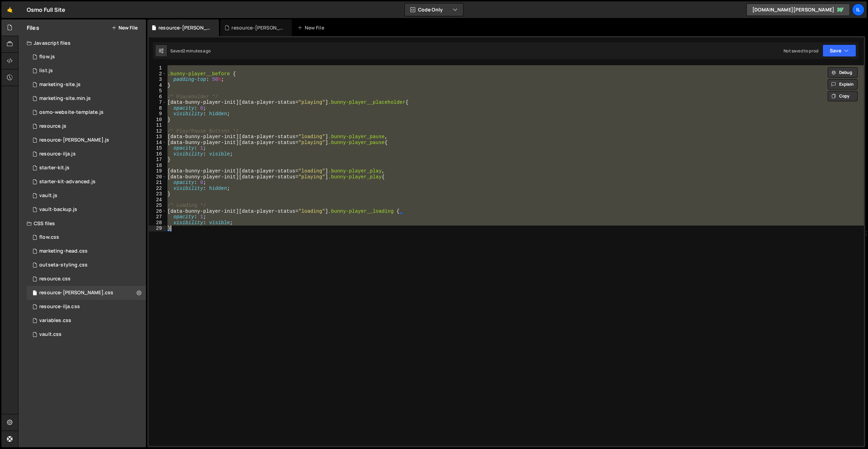
click at [242, 30] on div "resource-[PERSON_NAME].js" at bounding box center [257, 27] width 52 height 7
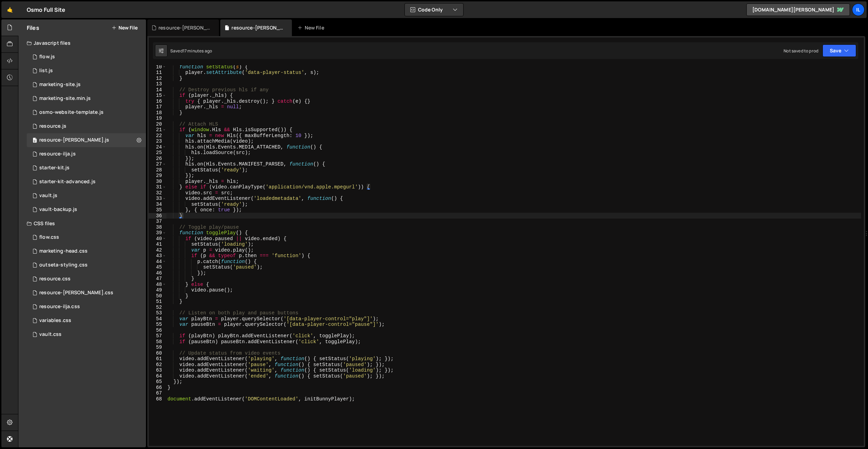
click at [305, 172] on div "function setStatus ( s ) { player . setAttribute ( 'data-player-status' , s ) ;…" at bounding box center [513, 260] width 695 height 392
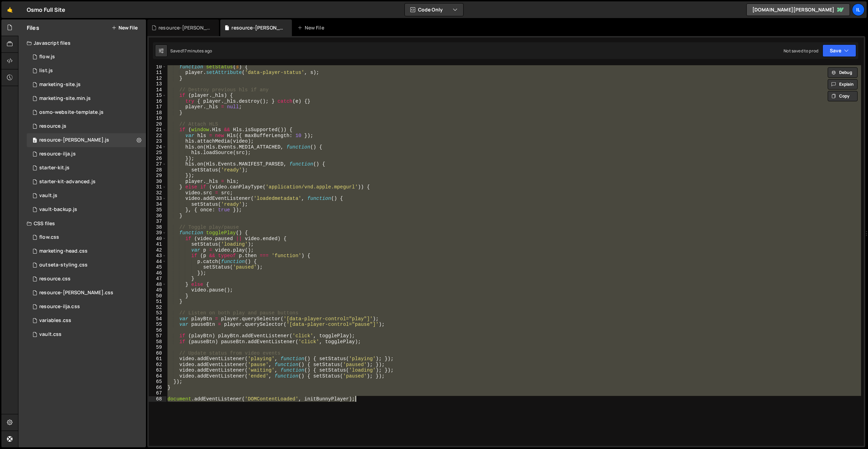
paste textarea
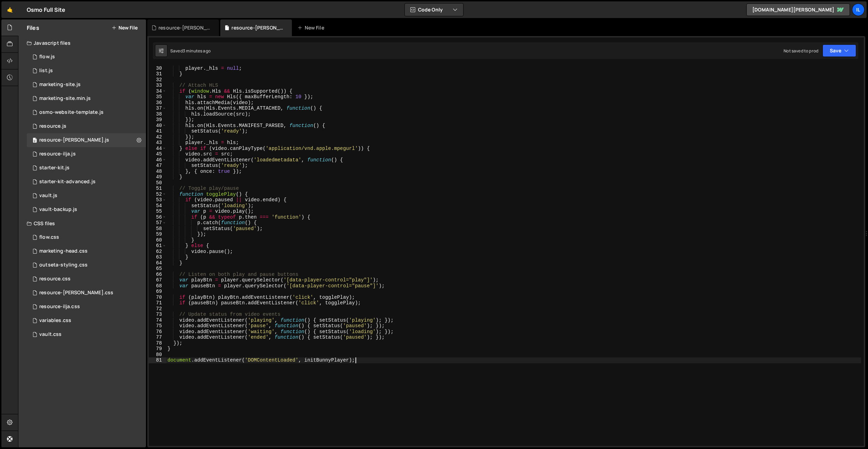
scroll to position [166, 0]
click at [237, 259] on div "try { player . _hls . destroy ( ) ; } catch ( e ) { } player . _hls = null ; } …" at bounding box center [513, 256] width 695 height 392
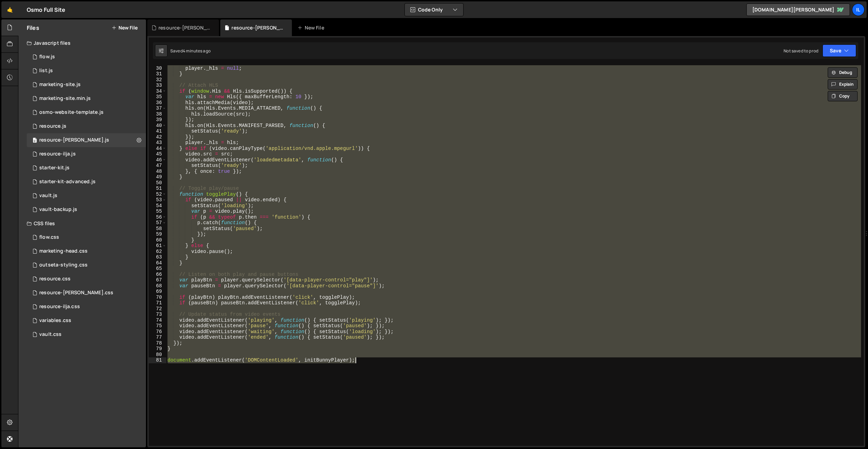
paste textarea
type textarea "document.addEventListener('DOMContentLoaded', initBunnyPlayer);"
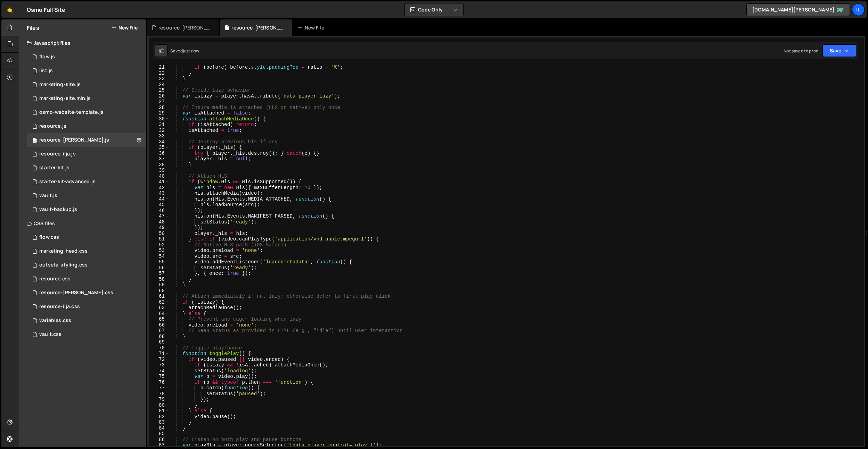
scroll to position [0, 0]
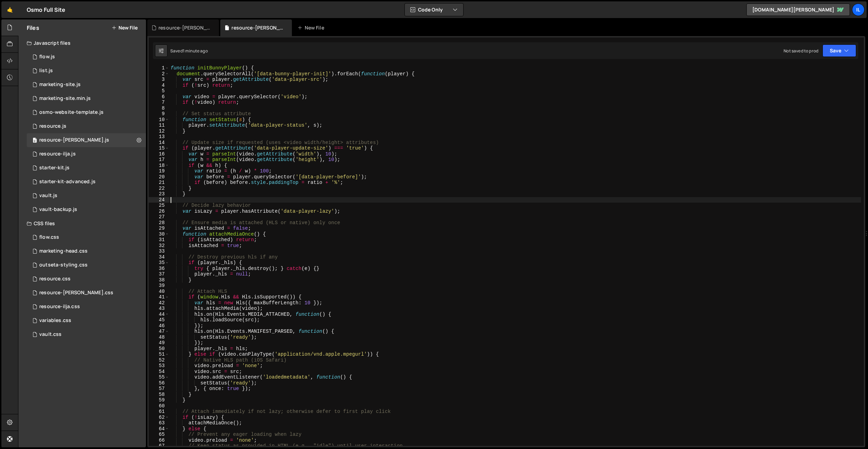
click at [313, 201] on div "function initBunnyPlayer ( ) { document . querySelectorAll ( '[data-bunny-playe…" at bounding box center [514, 261] width 691 height 392
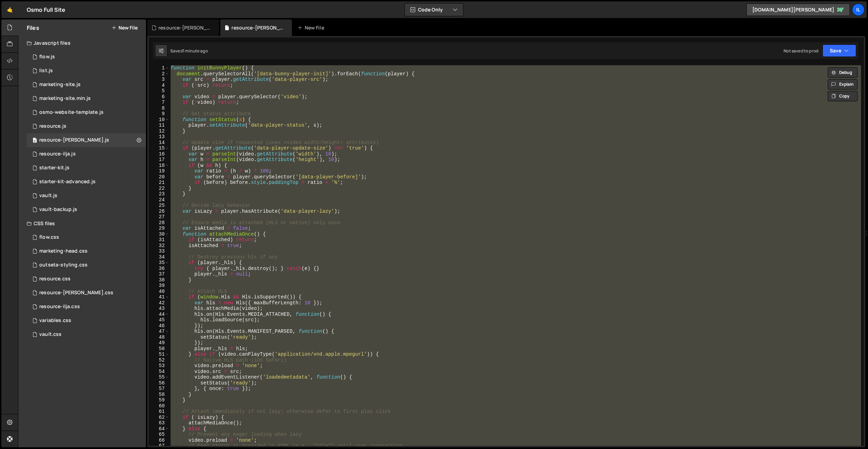
paste textarea
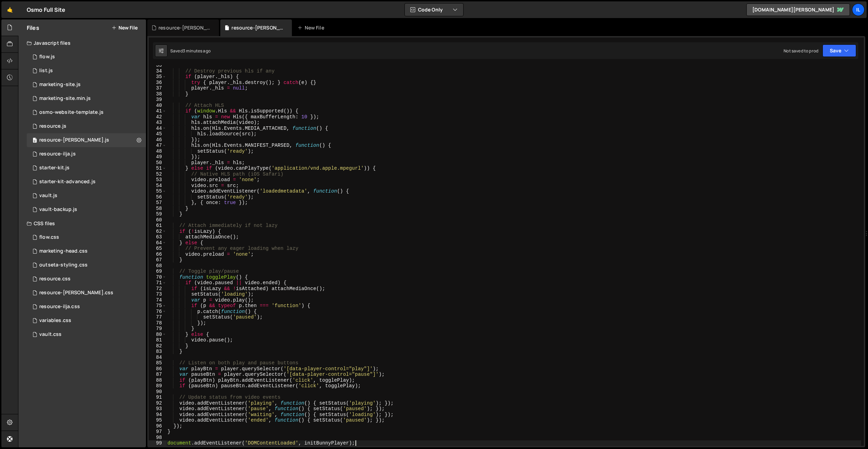
click at [292, 190] on div "// Destroy previous hls if any if ( player . _hls ) { try { player . _hls . des…" at bounding box center [513, 259] width 695 height 392
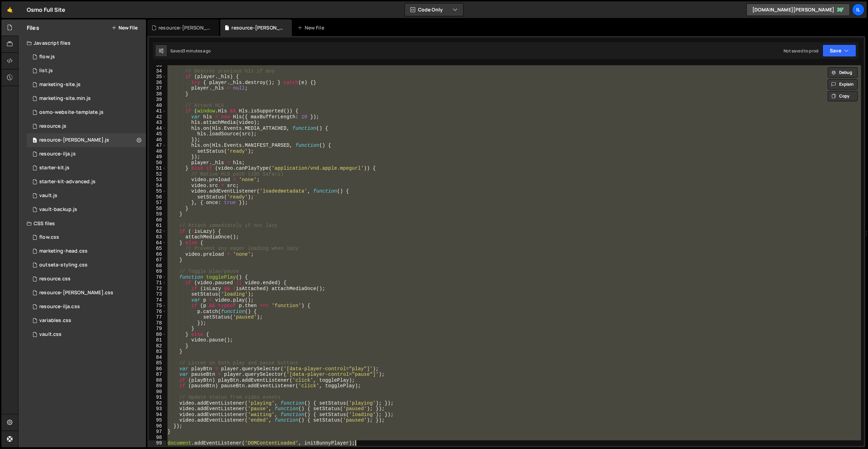
paste textarea
type textarea "document.addEventListener('DOMContentLoaded', initBunnyPlayer);"
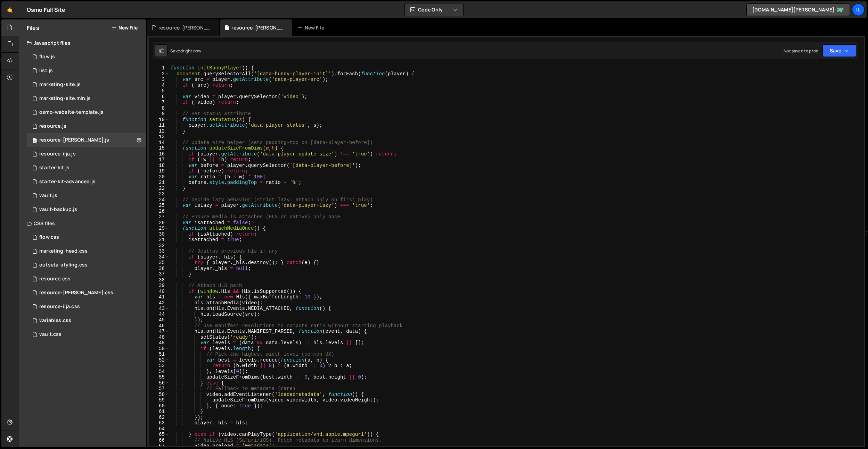
scroll to position [0, 0]
click at [344, 192] on div "function initBunnyPlayer ( ) { document . querySelectorAll ( '[data-bunny-playe…" at bounding box center [514, 261] width 691 height 392
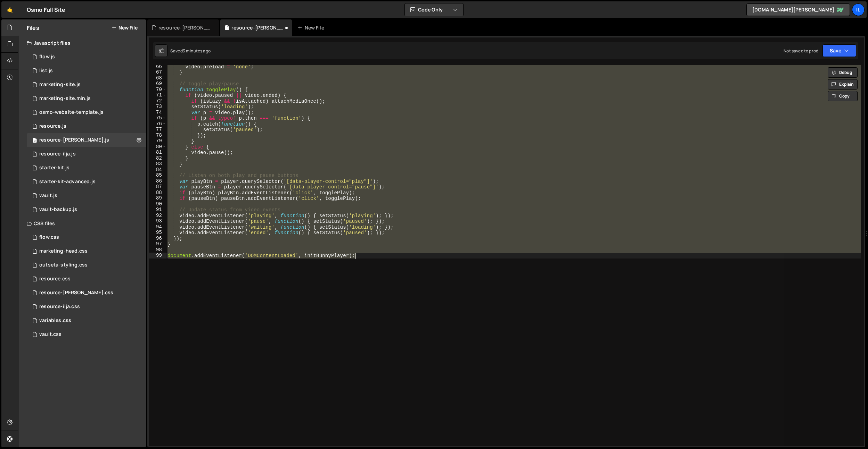
click at [295, 301] on div "video . preload = 'none' ; } // Toggle play/pause function togglePlay ( ) { if …" at bounding box center [513, 255] width 695 height 381
paste textarea
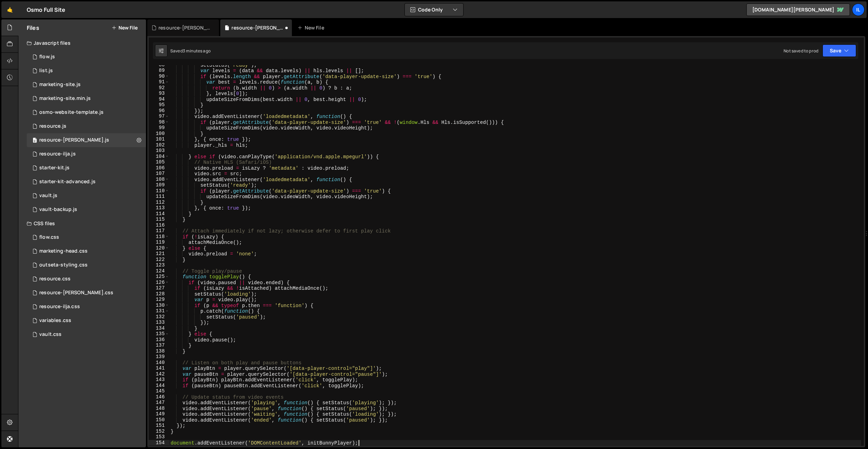
scroll to position [689, 0]
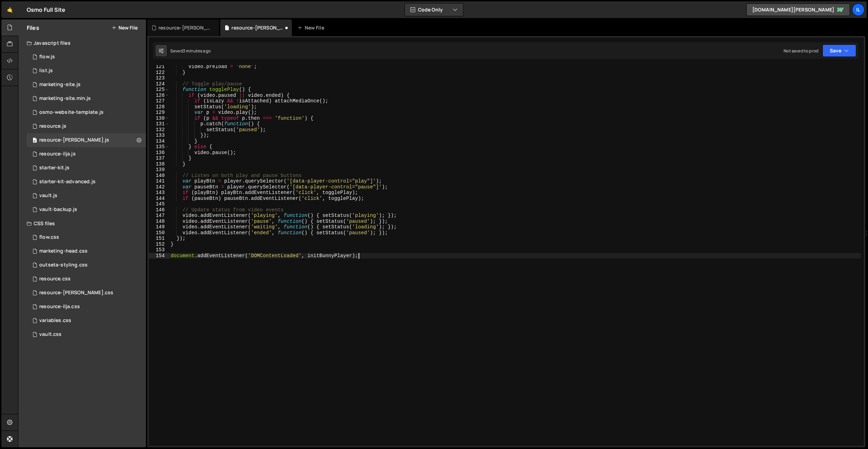
click at [492, 315] on div "video . preload = 'none' ; } // Toggle play/pause function togglePlay ( ) { if …" at bounding box center [514, 260] width 691 height 392
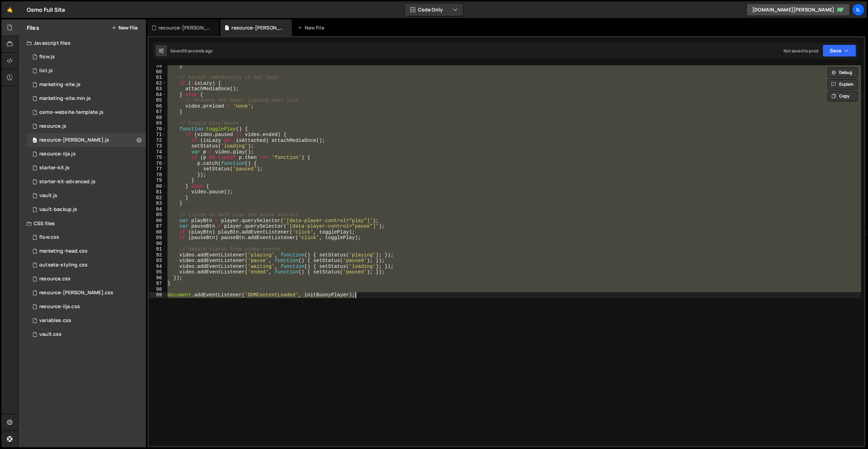
scroll to position [374, 0]
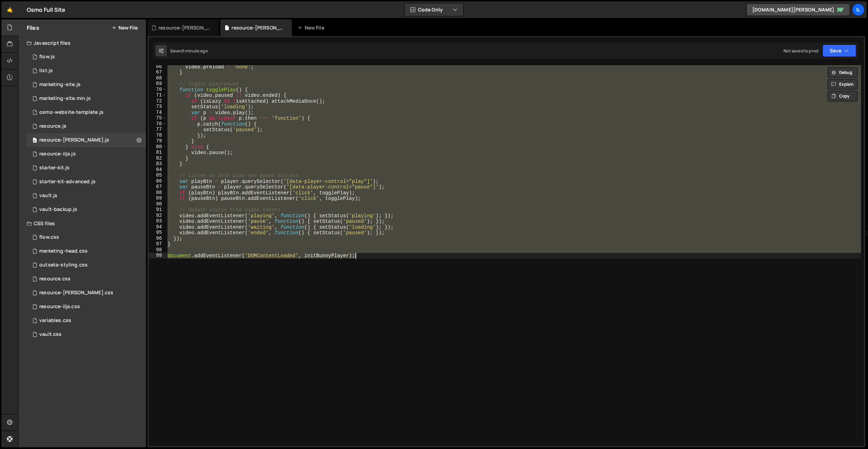
paste textarea
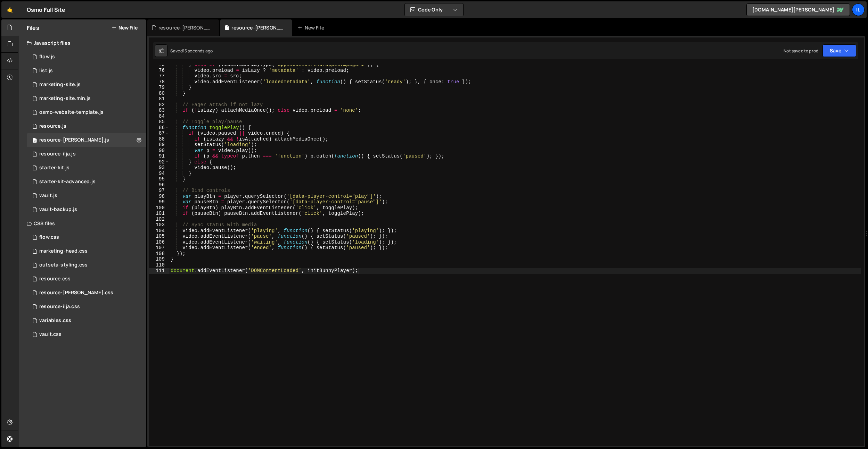
scroll to position [428, 0]
click at [274, 197] on div "} else if ( video . canPlayType ( 'application/vnd.apple.mpegurl' )) { video . …" at bounding box center [514, 257] width 691 height 392
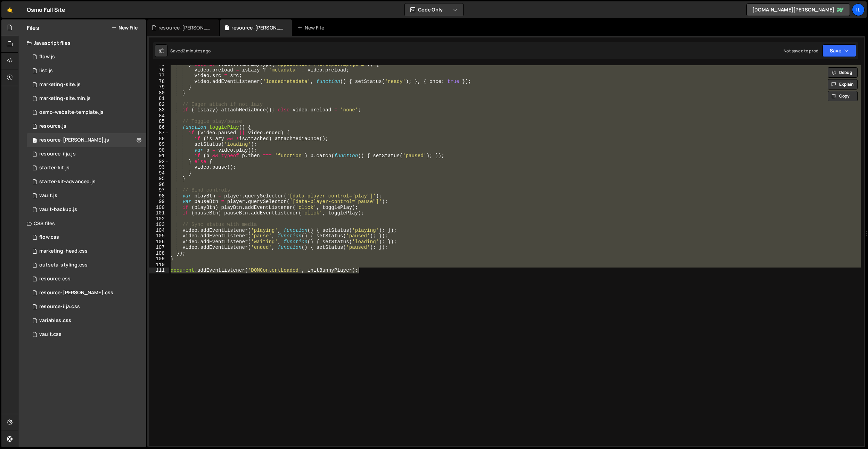
paste textarea
type textarea "document.addEventListener('DOMContentLoaded', initBunnyPlayer);"
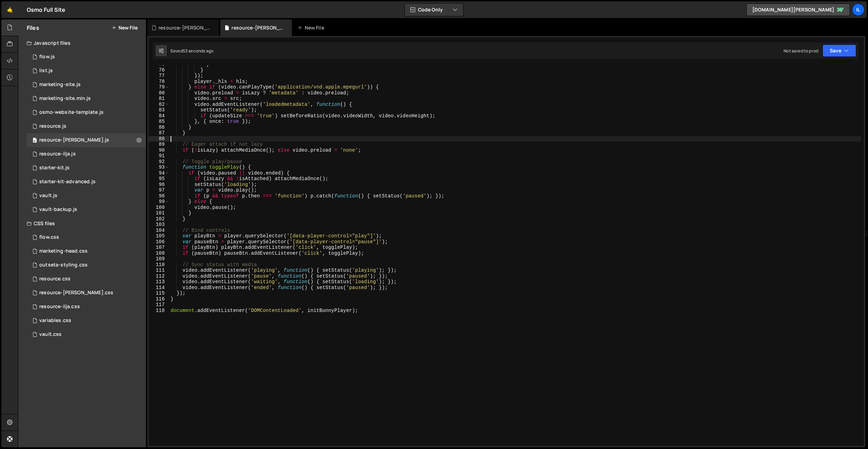
click at [297, 140] on div "} } }) ; player . _hls = hls ; } else if ( video . canPlayType ( 'application/v…" at bounding box center [514, 257] width 691 height 392
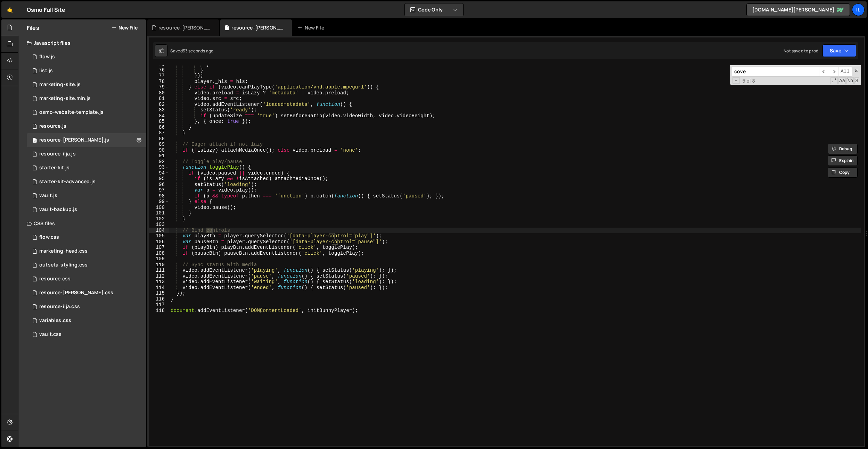
scroll to position [0, 0]
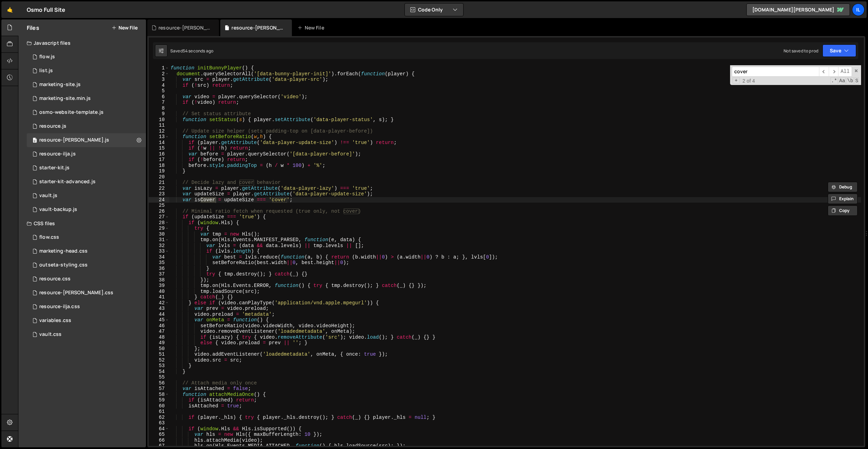
type input "cover"
click at [366, 200] on div "function initBunnyPlayer ( ) { document . querySelectorAll ( '[data-bunny-playe…" at bounding box center [514, 261] width 691 height 392
drag, startPoint x: 365, startPoint y: 195, endPoint x: 317, endPoint y: 219, distance: 53.4
click at [297, 196] on div "function initBunnyPlayer ( ) { document . querySelectorAll ( '[data-bunny-playe…" at bounding box center [514, 261] width 691 height 392
type textarea "var updateSize = player.getAttribute('data-player-update-size');"
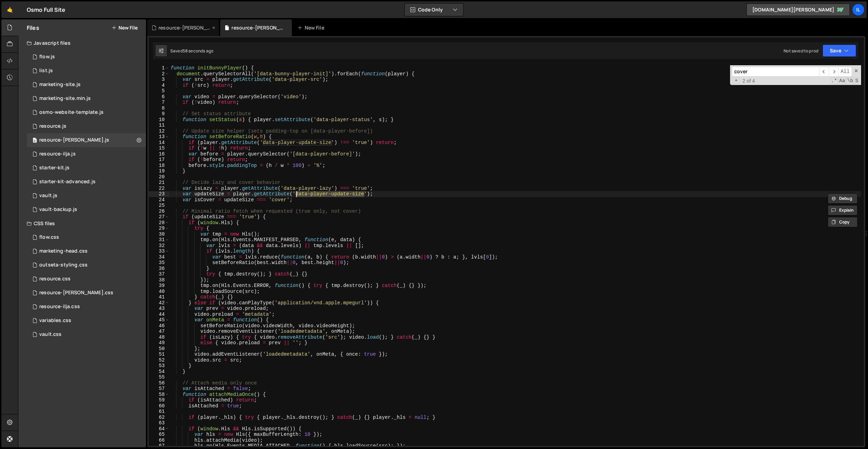
click at [167, 26] on div "resource-[PERSON_NAME].css" at bounding box center [184, 27] width 52 height 7
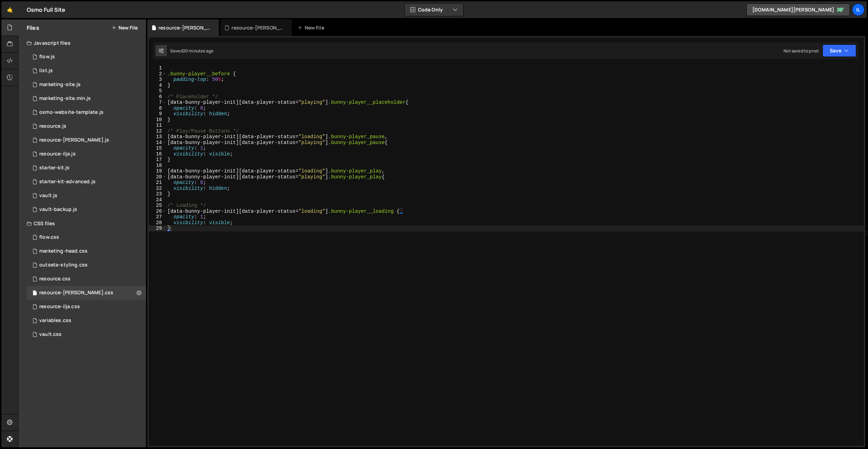
type textarea "}"
click at [265, 237] on div ".bunny-player__before { padding-top : 50 % ; } /* Placeholder */ [ data-bunny-p…" at bounding box center [514, 261] width 697 height 392
type textarea "/* Cover Mode */"
paste textarea "data-player-update-size"
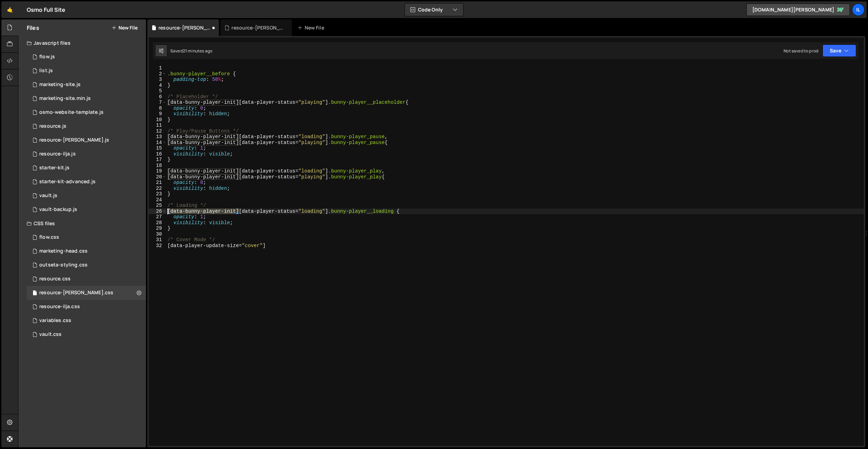
drag, startPoint x: 239, startPoint y: 212, endPoint x: 173, endPoint y: 244, distance: 73.0
click at [141, 212] on div "Files New File Javascript files 0 flow.js 0 0 list.js 0 0 marketing-site.js 0 0…" at bounding box center [443, 233] width 850 height 429
click at [166, 248] on div ".bunny-player__before { padding-top : 50 % ; } /* Placeholder */ [ data-bunny-p…" at bounding box center [514, 261] width 697 height 392
paste textarea "[data-bunny-player-init]"
click at [339, 246] on div ".bunny-player__before { padding-top : 50 % ; } /* Placeholder */ [ data-bunny-p…" at bounding box center [514, 261] width 697 height 392
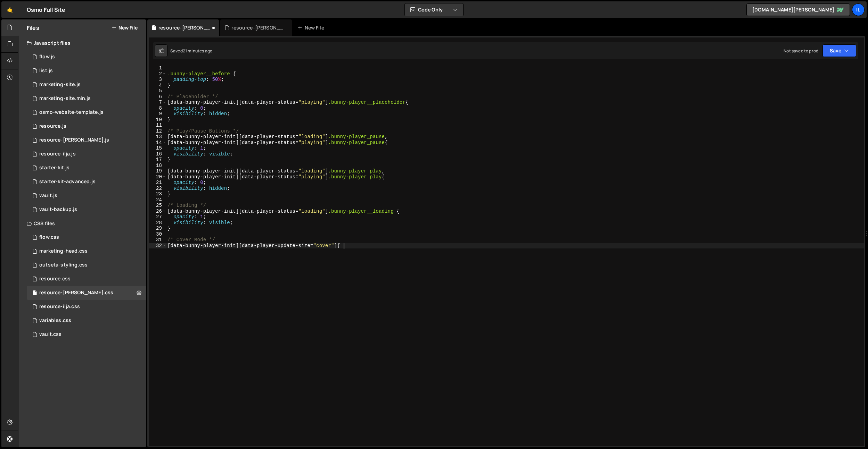
type textarea "[data-bunny-player-init][data-player-update-size="cover"] {}"
drag, startPoint x: 337, startPoint y: 246, endPoint x: 168, endPoint y: 249, distance: 168.8
click at [167, 246] on div ".bunny-player__before { padding-top : 50 % ; } /* Placeholder */ [ data-bunny-p…" at bounding box center [514, 261] width 697 height 392
click at [172, 256] on div ".bunny-player__before { padding-top : 50 % ; } /* Placeholder */ [ data-bunny-p…" at bounding box center [514, 261] width 697 height 392
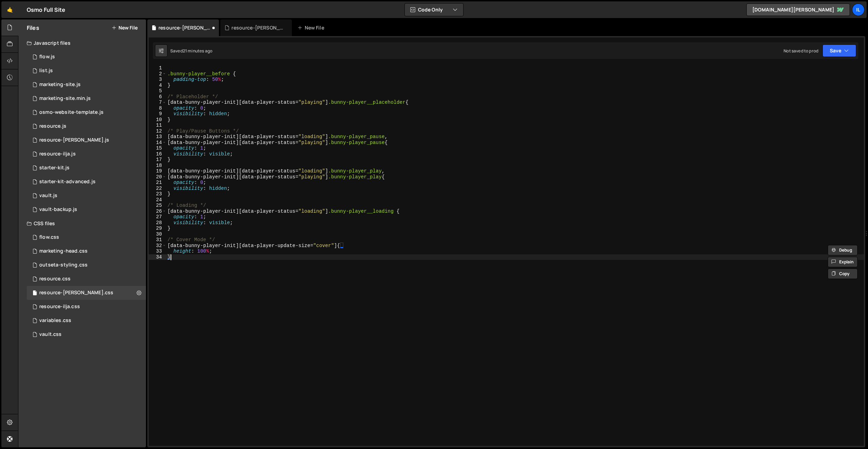
type textarea "}"
paste textarea "[data-bunny-player-init][data-player-update-size="cover"]"
paste textarea "data-player-before]"
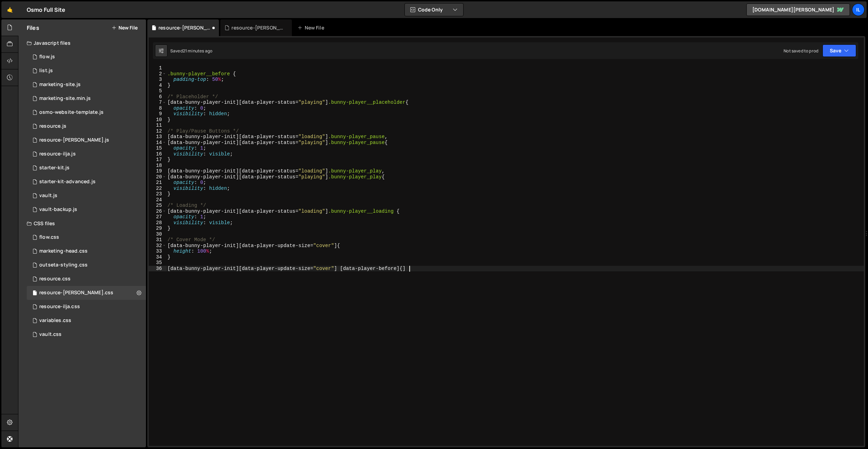
type textarea "[data-bunny-player-init][data-player-update-size="cover"] [data-player-before] {"
type textarea "}"
type textarea "[data-bunny-player-init][data-player-update-size="cover"] [data-player-before] …"
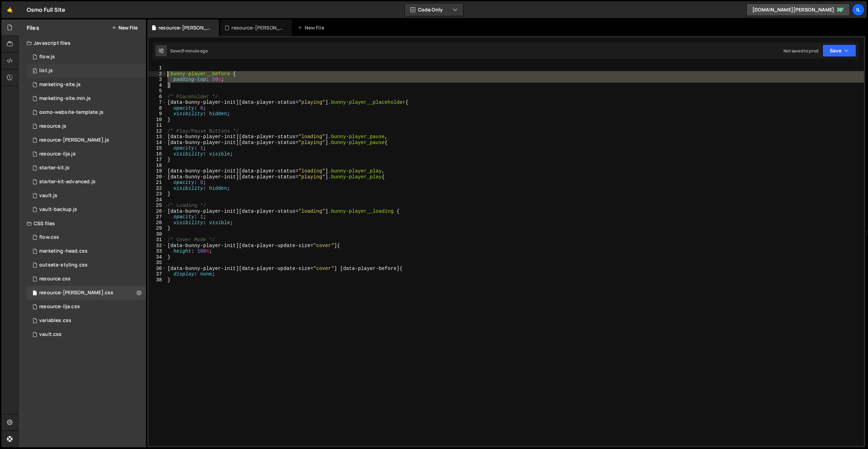
drag, startPoint x: 184, startPoint y: 87, endPoint x: 135, endPoint y: 71, distance: 51.6
click at [136, 71] on div "Files New File Javascript files 0 flow.js 0 0 list.js 0 0 marketing-site.js 0 0…" at bounding box center [443, 233] width 850 height 429
type textarea ".bunny-player__before {"
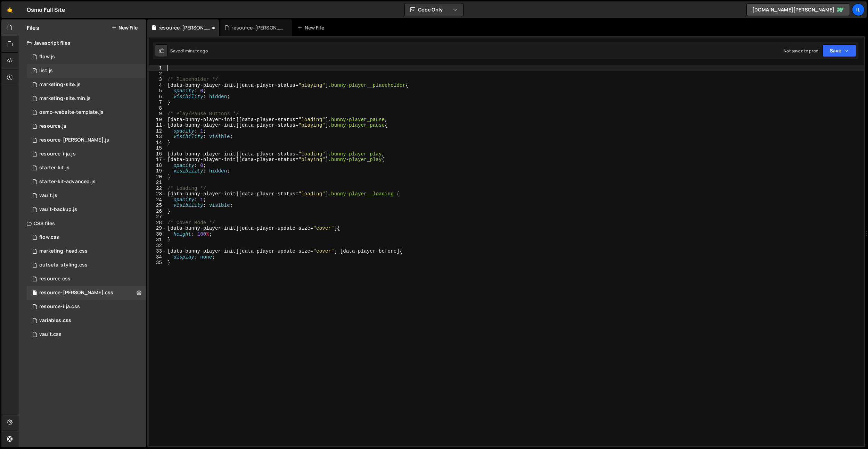
scroll to position [0, 0]
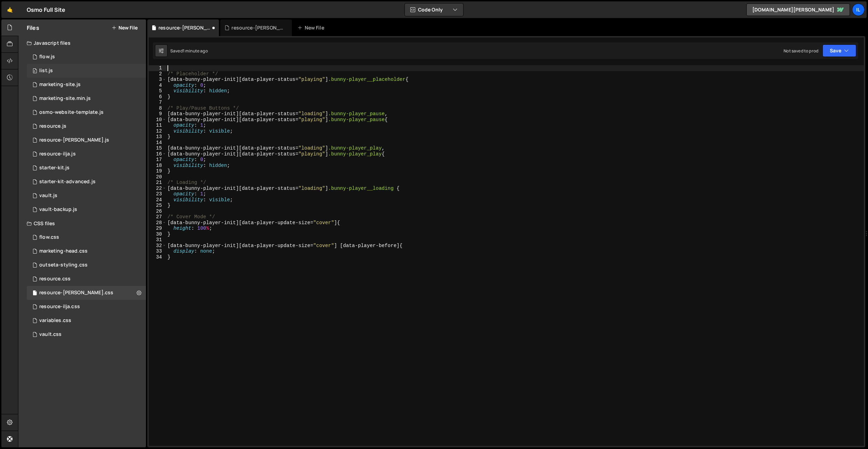
type textarea "/* Placeholder */"
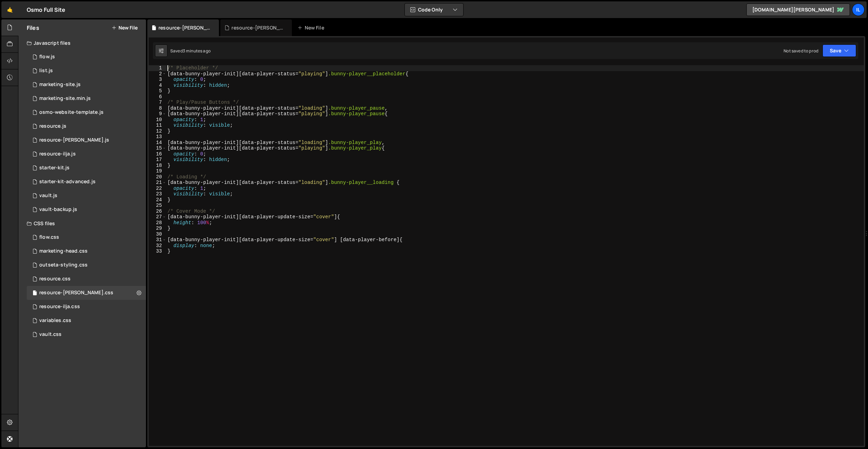
drag, startPoint x: 249, startPoint y: 29, endPoint x: 285, endPoint y: 155, distance: 131.1
click at [249, 29] on div "resource-[PERSON_NAME].js" at bounding box center [257, 27] width 52 height 7
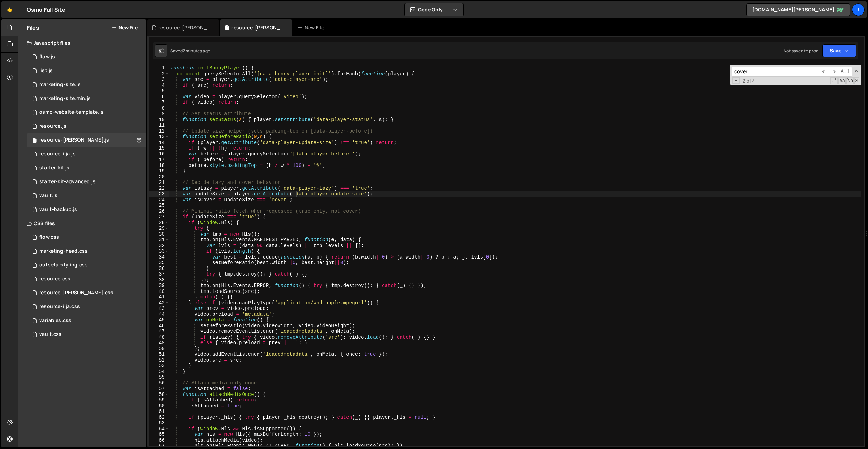
click at [284, 158] on div "function initBunnyPlayer ( ) { document . querySelectorAll ( '[data-bunny-playe…" at bounding box center [514, 261] width 691 height 392
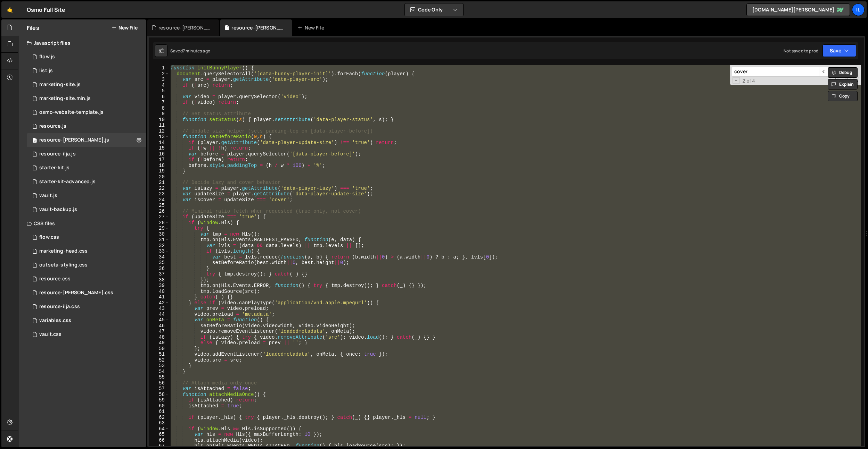
paste textarea
type textarea "document.addEventListener('DOMContentLoaded', initBunnyPlayer);"
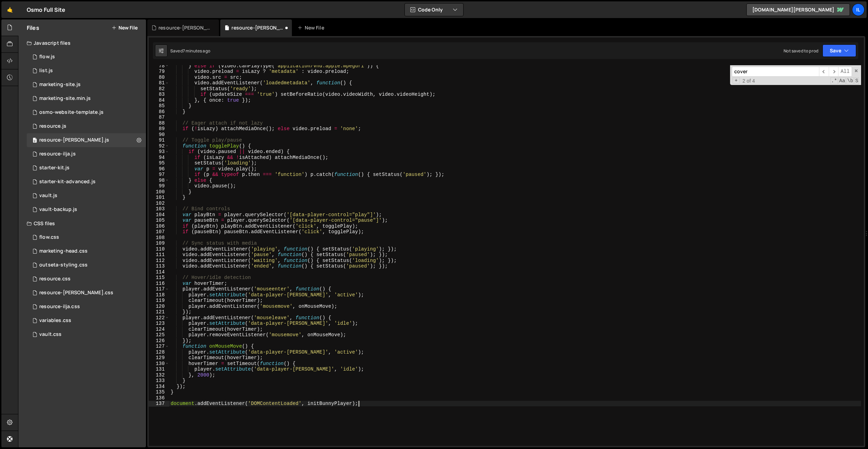
scroll to position [510, 0]
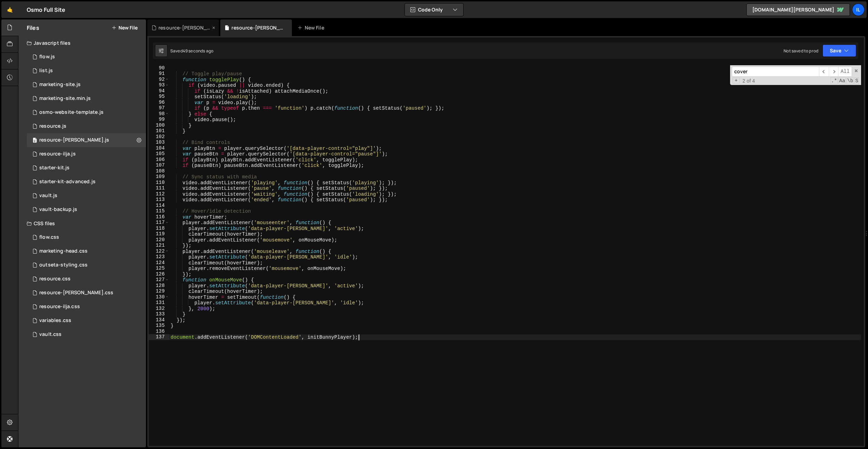
click at [184, 25] on div "resource-[PERSON_NAME].css" at bounding box center [184, 27] width 52 height 7
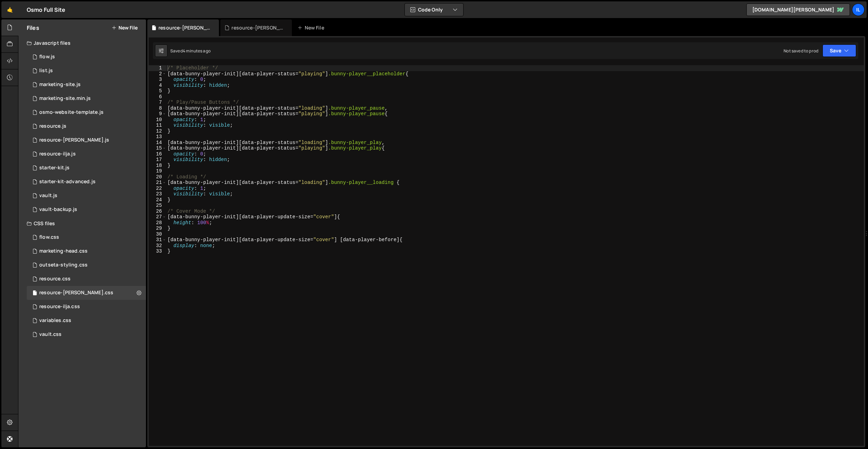
click at [267, 286] on div "/* Placeholder */ [ data-bunny-player-init ][ data-player-status = " playing " …" at bounding box center [514, 261] width 697 height 392
drag, startPoint x: 328, startPoint y: 108, endPoint x: 148, endPoint y: 106, distance: 179.2
click at [148, 106] on div "1 Type cmd + s to save your Javascript file. הההההההההההההההההההההההההההההההההה…" at bounding box center [506, 242] width 718 height 412
click at [235, 285] on div "/* Placeholder */ [ data-bunny-player-init ][ data-player-status = " playing " …" at bounding box center [514, 261] width 697 height 392
type textarea "}"
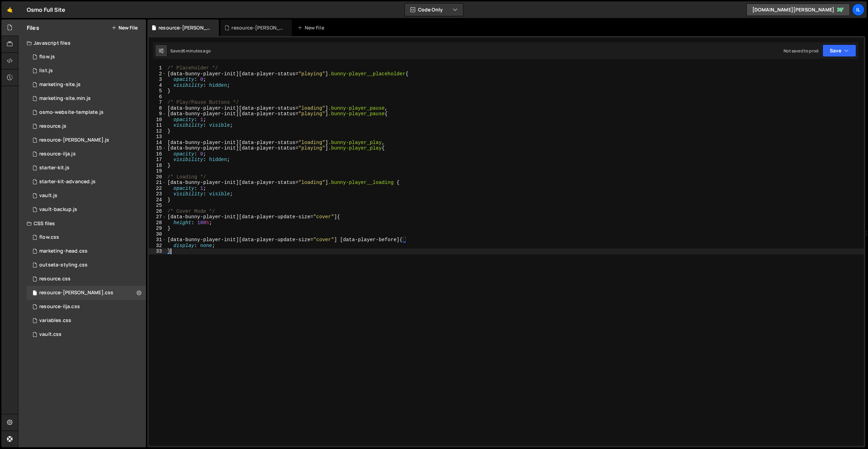
click at [197, 164] on div "/* Placeholder */ [ data-bunny-player-init ][ data-player-status = " playing " …" at bounding box center [514, 261] width 697 height 392
paste textarea "[data-player-status="paused"][data-player-hover="idle"]"
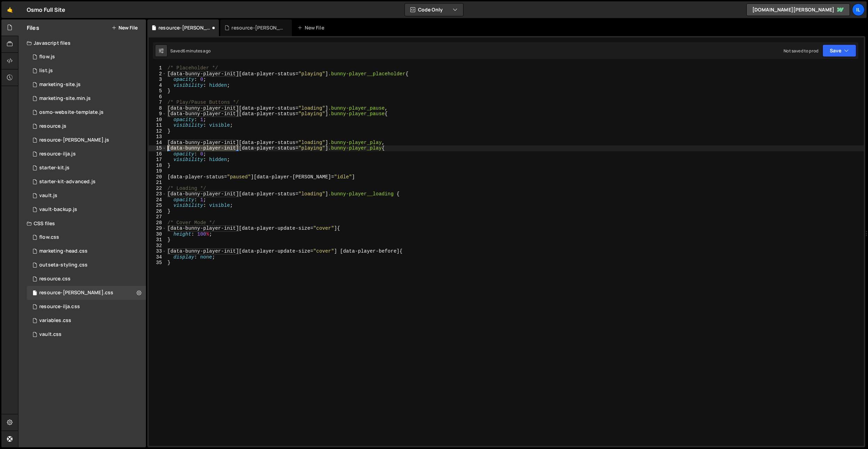
drag, startPoint x: 238, startPoint y: 147, endPoint x: 152, endPoint y: 148, distance: 85.8
click at [152, 148] on div "[data-player-status="paused"][data-player-hover="idle"] 1 2 3 4 5 6 7 8 9 10 11…" at bounding box center [506, 255] width 715 height 381
click at [166, 175] on div "/* Placeholder */ [ data-bunny-player-init ][ data-player-status = " playing " …" at bounding box center [514, 261] width 697 height 392
paste textarea "[data-bunny-player-init]"
click at [316, 177] on div "/* Placeholder */ [ data-bunny-player-init ][ data-player-status = " playing " …" at bounding box center [514, 261] width 697 height 392
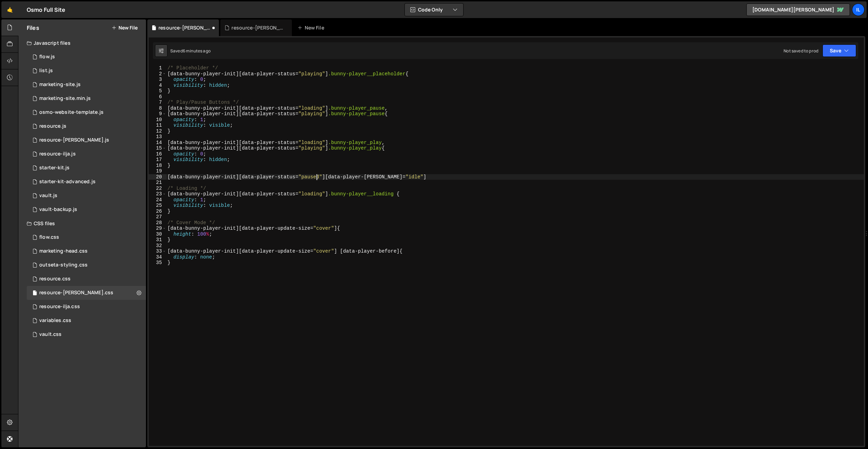
click at [316, 177] on div "/* Placeholder */ [ data-bunny-player-init ][ data-player-status = " playing " …" at bounding box center [514, 261] width 697 height 392
click at [405, 176] on div "/* Placeholder */ [ data-bunny-player-init ][ data-player-status = " playing " …" at bounding box center [514, 261] width 697 height 392
drag, startPoint x: 410, startPoint y: 176, endPoint x: 156, endPoint y: 175, distance: 253.9
click at [156, 175] on div "[data-bunny-player-init][data-player-status="paused"][data-player-hover="idle"]…" at bounding box center [506, 255] width 715 height 381
type textarea "[data-bunny-player-init][data-player-status="paused"][data-player-hover="idle"],"
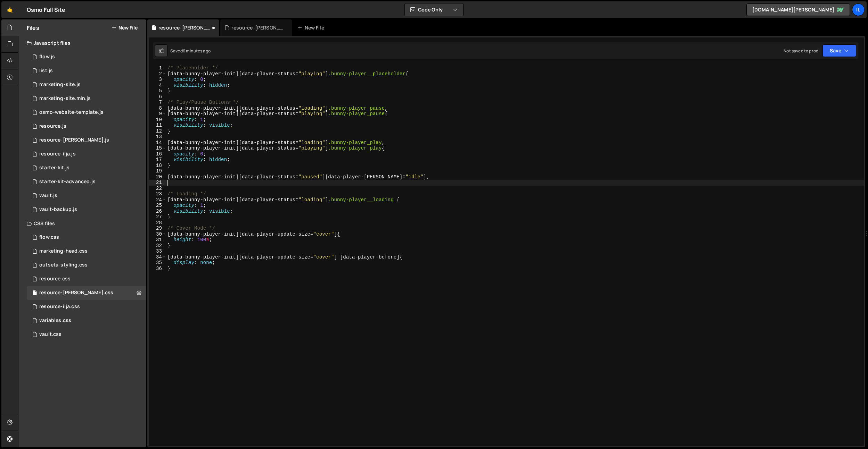
scroll to position [0, 0]
paste textarea "[data-bunny-player-init][data-player-status="paused"][data-player-hover="idle"]"
click at [316, 184] on div "/* Placeholder */ [ data-bunny-player-init ][ data-player-status = " playing " …" at bounding box center [514, 261] width 697 height 392
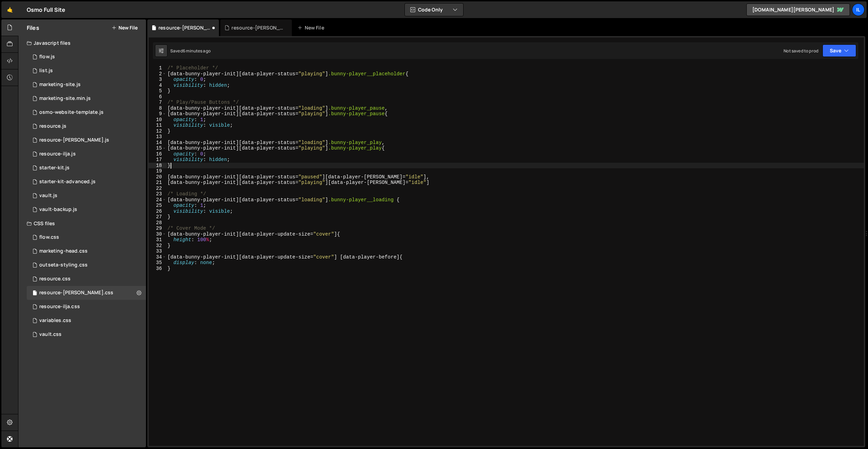
click at [300, 166] on div "/* Placeholder */ [ data-bunny-player-init ][ data-player-status = " playing " …" at bounding box center [514, 261] width 697 height 392
type textarea "}"
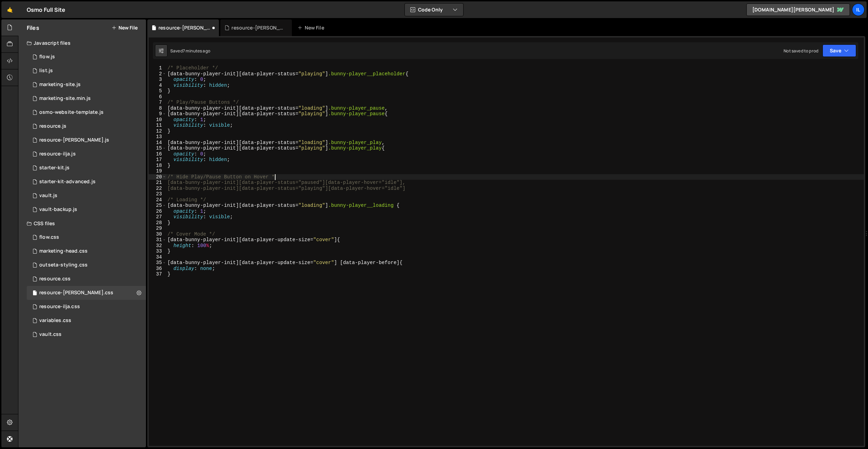
scroll to position [0, 7]
drag, startPoint x: 269, startPoint y: 176, endPoint x: 263, endPoint y: 177, distance: 6.3
click at [263, 177] on div "/* Placeholder */ [ data-bunny-player-init ][ data-player-status = " playing " …" at bounding box center [514, 261] width 697 height 392
click at [254, 176] on div "/* Placeholder */ [ data-bunny-player-init ][ data-player-status = " playing " …" at bounding box center [514, 261] width 697 height 392
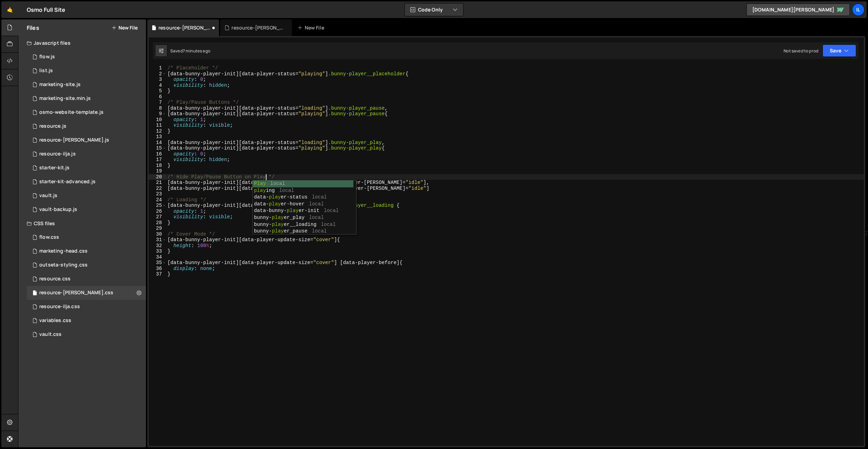
click at [267, 154] on div "/* Placeholder */ [ data-bunny-player-init ][ data-player-status = " playing " …" at bounding box center [514, 261] width 697 height 392
click at [433, 186] on div "/* Placeholder */ [ data-bunny-player-init ][ data-player-status = " playing " …" at bounding box center [514, 261] width 697 height 392
click at [429, 182] on div "/* Placeholder */ [ data-bunny-player-init ][ data-player-status = " playing " …" at bounding box center [514, 261] width 697 height 392
click at [425, 187] on div "/* Placeholder */ [ data-bunny-player-init ][ data-player-status = " playing " …" at bounding box center [514, 261] width 697 height 392
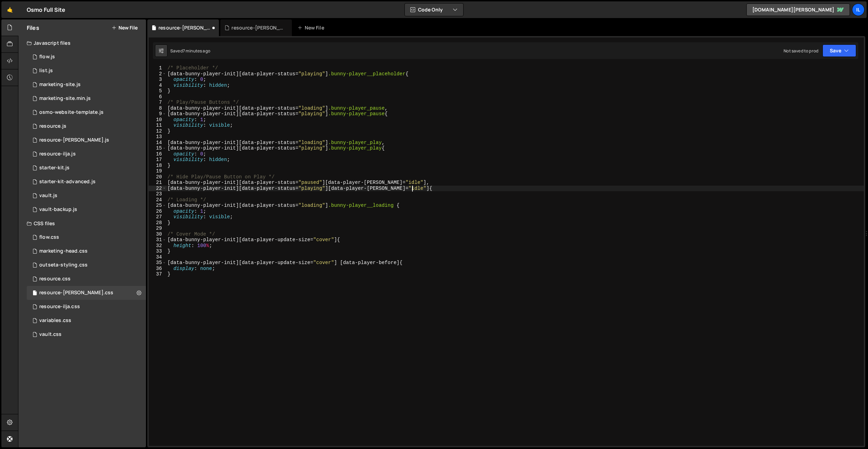
type textarea "[data-bunny-player-init][data-player-status="playing"][data-player-hover="idle"…"
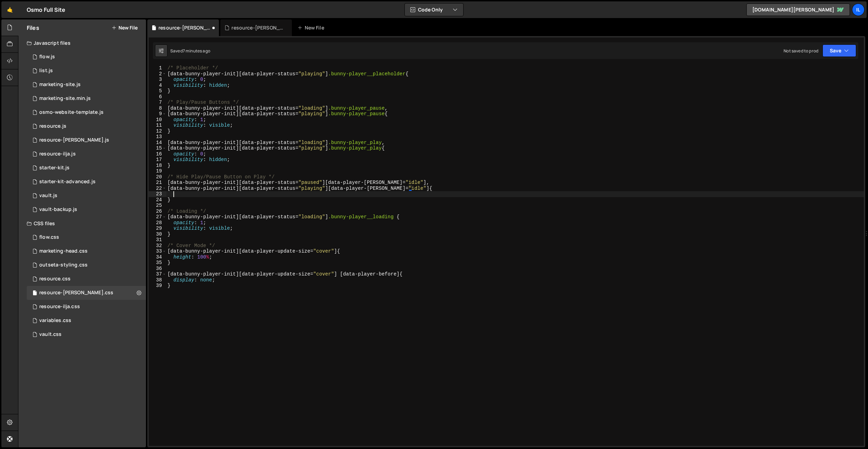
scroll to position [0, 0]
drag, startPoint x: 384, startPoint y: 149, endPoint x: 360, endPoint y: 166, distance: 29.8
click at [331, 150] on div "/* Placeholder */ [ data-bunny-player-init ][ data-player-status = " playing " …" at bounding box center [514, 261] width 697 height 392
click at [408, 189] on div "/* Placeholder */ [ data-bunny-player-init ][ data-player-status = " playing " …" at bounding box center [514, 261] width 697 height 392
paste textarea ".bunny-player_play"
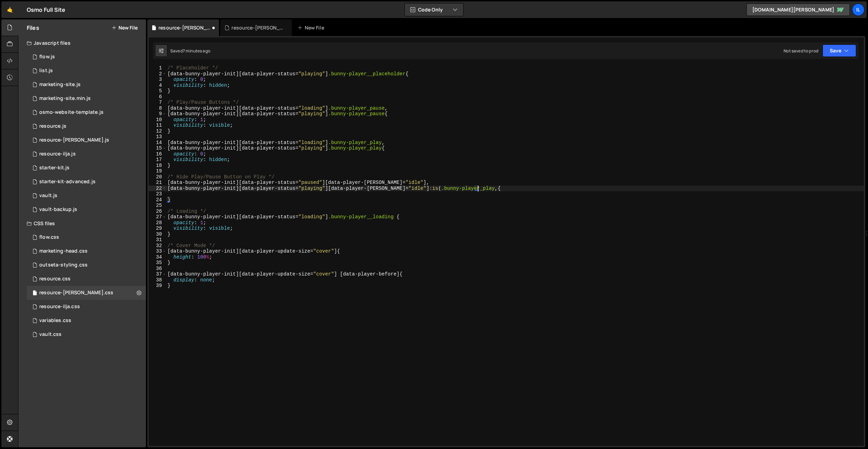
scroll to position [0, 22]
paste textarea ".bunny-player_play"
click at [400, 183] on div "/* Placeholder */ [ data-bunny-player-init ][ data-player-status = " playing " …" at bounding box center [514, 261] width 697 height 392
paste textarea ".bunny-player_play)"
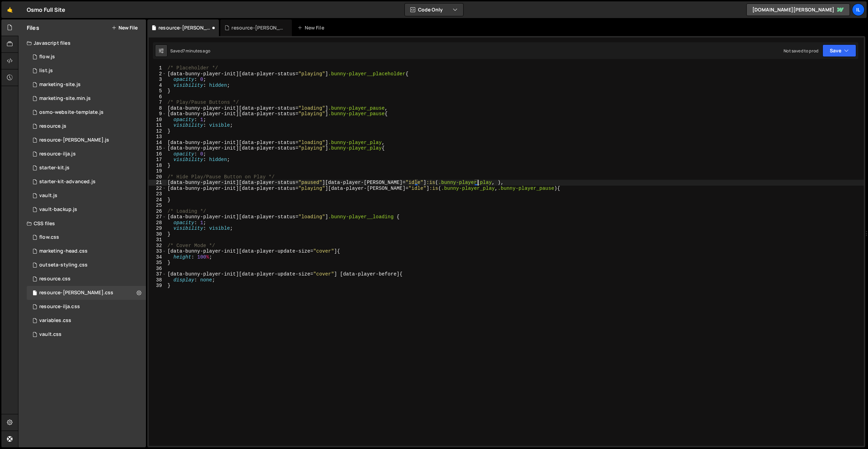
scroll to position [0, 22]
paste textarea ".bunny-player_play"
click at [231, 191] on div "/* Placeholder */ [ data-bunny-player-init ][ data-player-status = " playing " …" at bounding box center [514, 261] width 697 height 392
type textarea "[data-bunny-player-init][data-player-status="playing"][data-player-hover="idle"…"
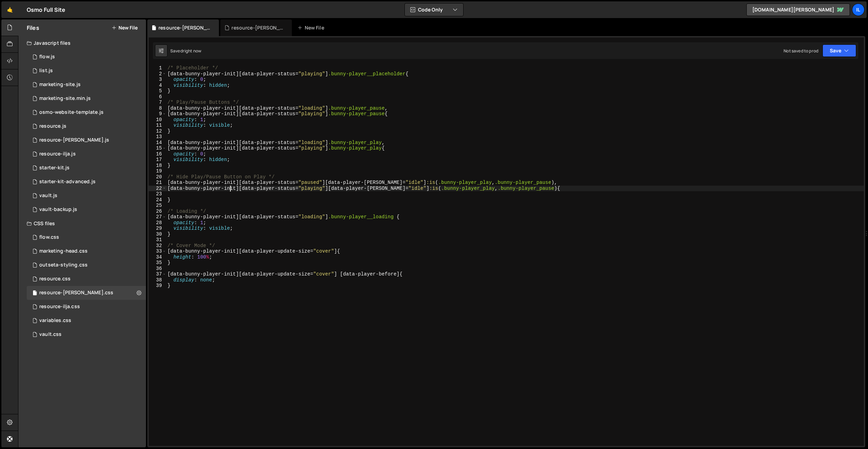
click at [226, 195] on div "/* Placeholder */ [ data-bunny-player-init ][ data-player-status = " playing " …" at bounding box center [514, 261] width 697 height 392
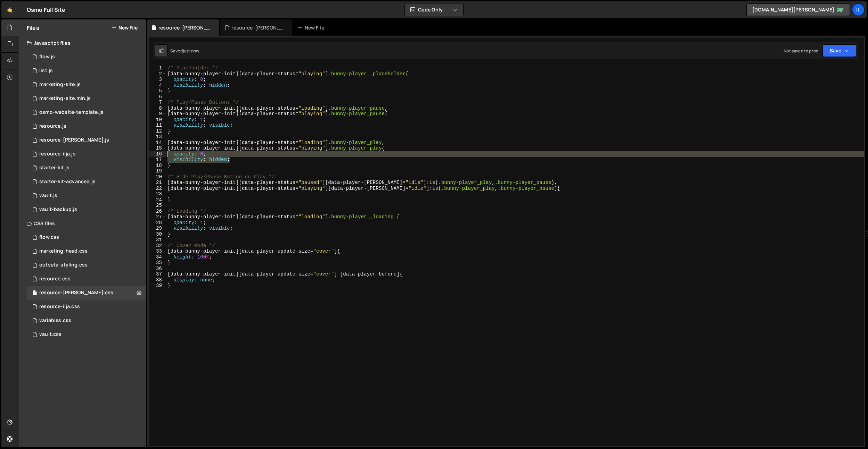
drag, startPoint x: 234, startPoint y: 161, endPoint x: 169, endPoint y: 181, distance: 67.9
click at [161, 155] on div "1 2 3 4 5 6 7 8 9 10 11 12 13 14 15 16 17 18 19 20 21 22 23 24 25 26 27 28 29 3…" at bounding box center [506, 255] width 715 height 381
click at [173, 199] on div "/* Placeholder */ [ data-bunny-player-init ][ data-player-status = " playing " …" at bounding box center [514, 261] width 697 height 392
type textarea "}"
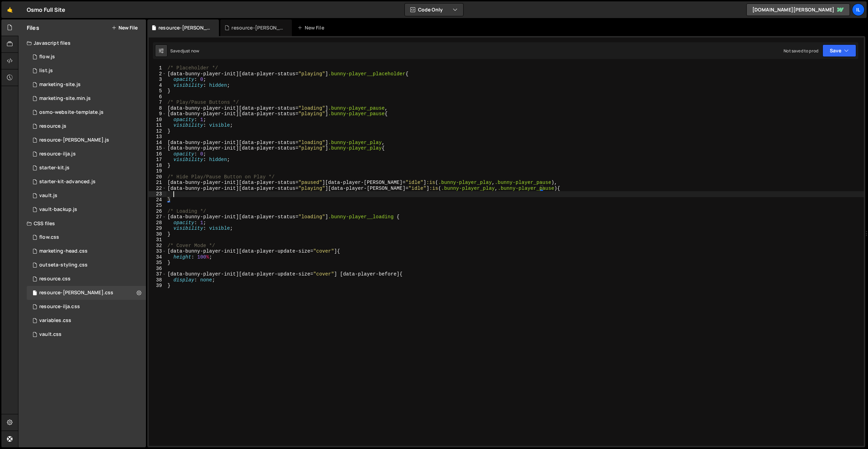
click at [175, 195] on div "/* Placeholder */ [ data-bunny-player-init ][ data-player-status = " playing " …" at bounding box center [514, 261] width 697 height 392
paste textarea "visibility: hidden;"
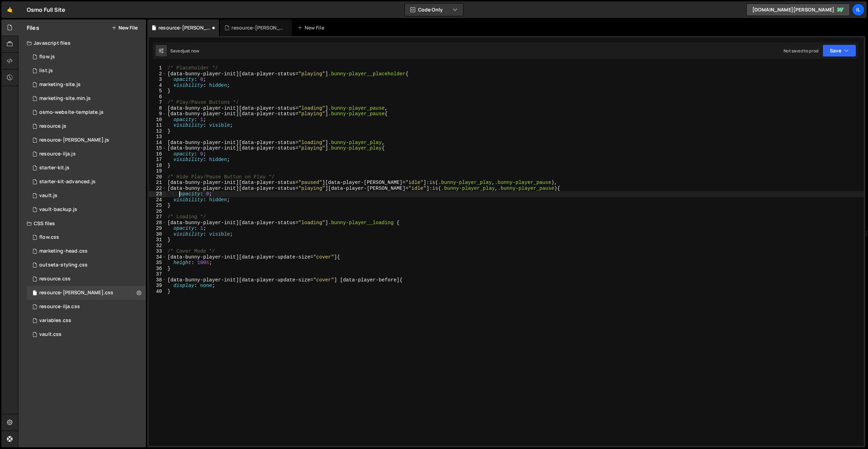
click at [178, 196] on div "/* Placeholder */ [ data-bunny-player-init ][ data-player-status = " playing " …" at bounding box center [514, 261] width 697 height 392
click at [341, 77] on div "/* Placeholder */ [ data-bunny-player-init ][ data-player-status = " playing " …" at bounding box center [514, 261] width 697 height 392
drag, startPoint x: 409, startPoint y: 75, endPoint x: 160, endPoint y: 73, distance: 248.7
click at [160, 73] on div "opacity: 0; 1 2 3 4 5 6 7 8 9 10 11 12 13 14 15 16 17 18 19 20 21 22 23 24 25 2…" at bounding box center [506, 255] width 715 height 381
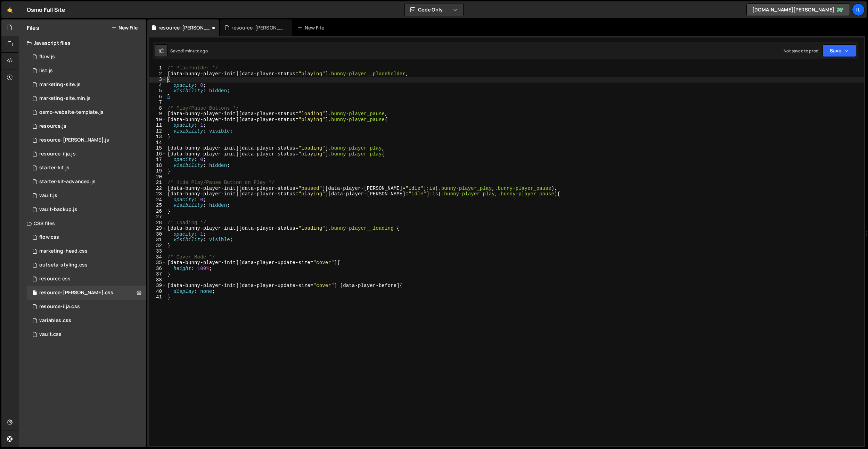
paste textarea "[data-bunny-player-init][data-player-status="playing"] .bunny-player__placehold…"
click at [305, 83] on div "/* Placeholder */ [ data-bunny-player-init ][ data-player-status = " playing " …" at bounding box center [514, 261] width 697 height 392
click at [306, 81] on div "/* Placeholder */ [ data-bunny-player-init ][ data-player-status = " playing " …" at bounding box center [514, 261] width 697 height 392
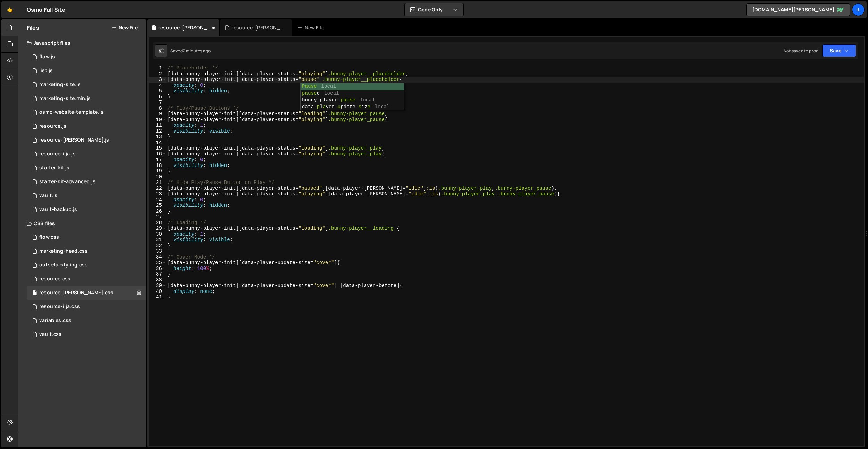
scroll to position [0, 10]
click at [359, 156] on div "/* Placeholder */ [ data-bunny-player-init ][ data-player-status = " playing " …" at bounding box center [514, 261] width 697 height 392
click at [308, 163] on div "/* Placeholder */ [ data-bunny-player-init ][ data-player-status = " playing " …" at bounding box center [514, 261] width 697 height 392
type textarea "display: none; }"
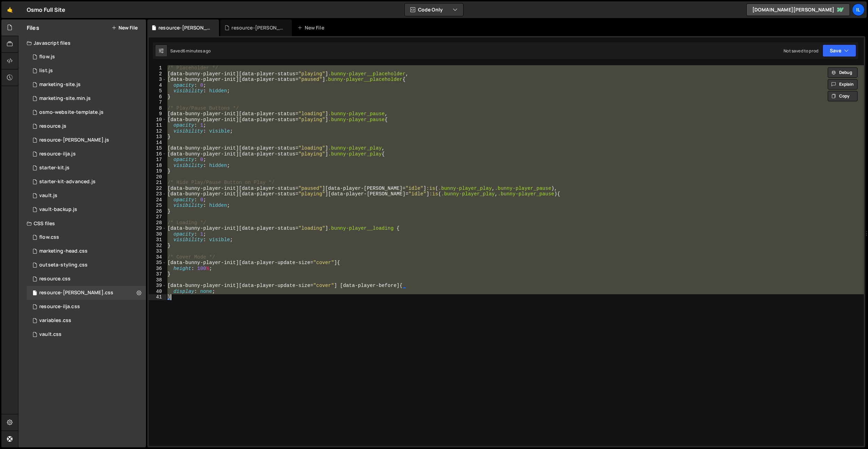
drag, startPoint x: 239, startPoint y: 30, endPoint x: 299, endPoint y: 136, distance: 121.8
click at [239, 30] on div "resource-[PERSON_NAME].js" at bounding box center [257, 27] width 52 height 7
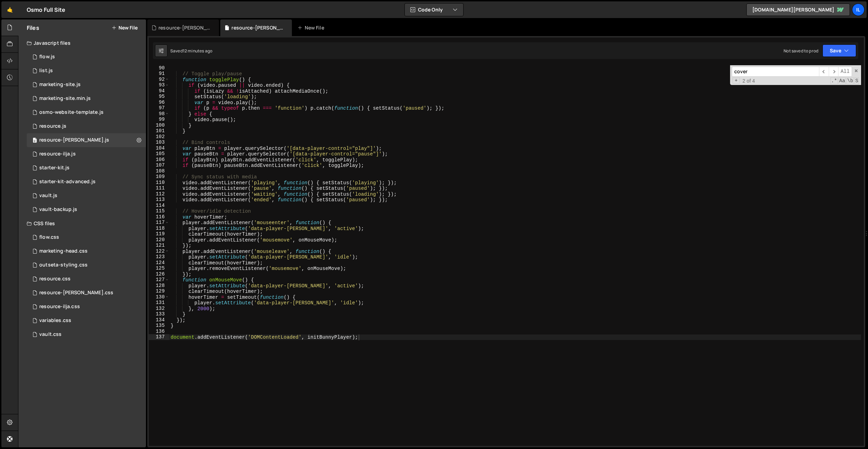
click at [303, 142] on div "// Toggle play/pause function togglePlay ( ) { if ( video . paused || video . e…" at bounding box center [514, 261] width 691 height 392
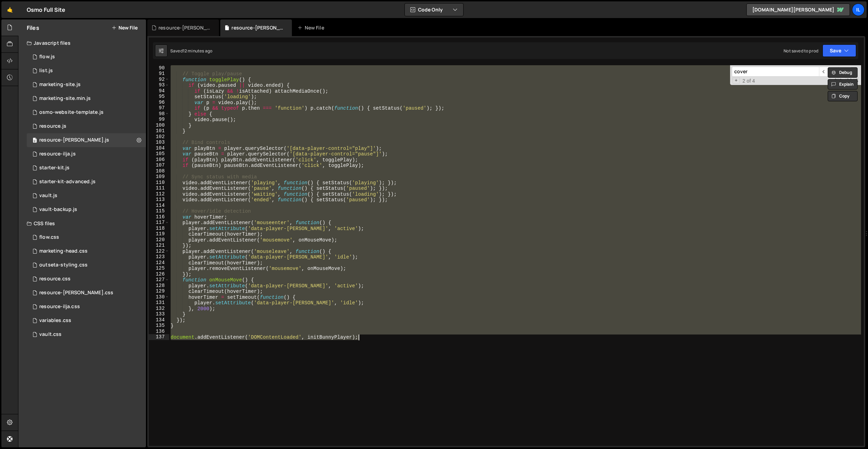
paste textarea
type textarea "document.addEventListener('DOMContentLoaded', initBunnyPlayer);"
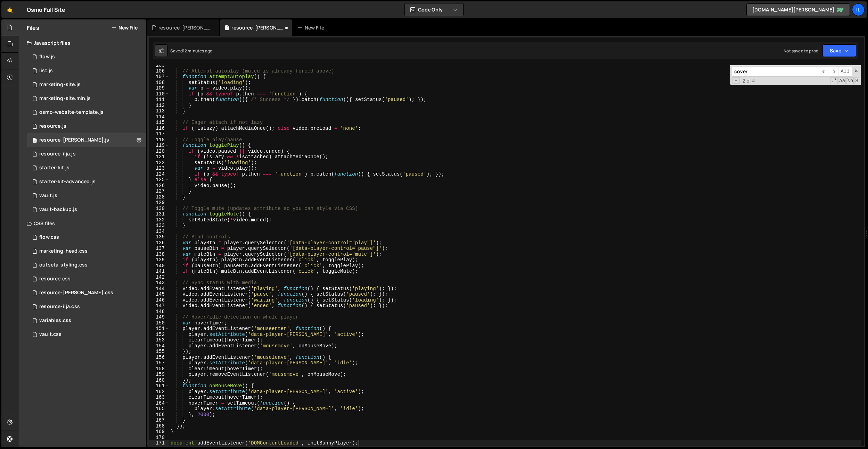
scroll to position [599, 0]
